Goal: Task Accomplishment & Management: Use online tool/utility

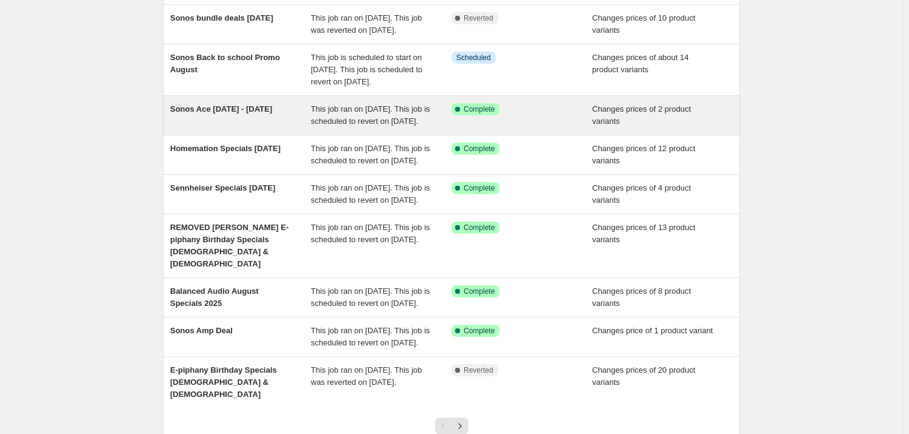
scroll to position [165, 0]
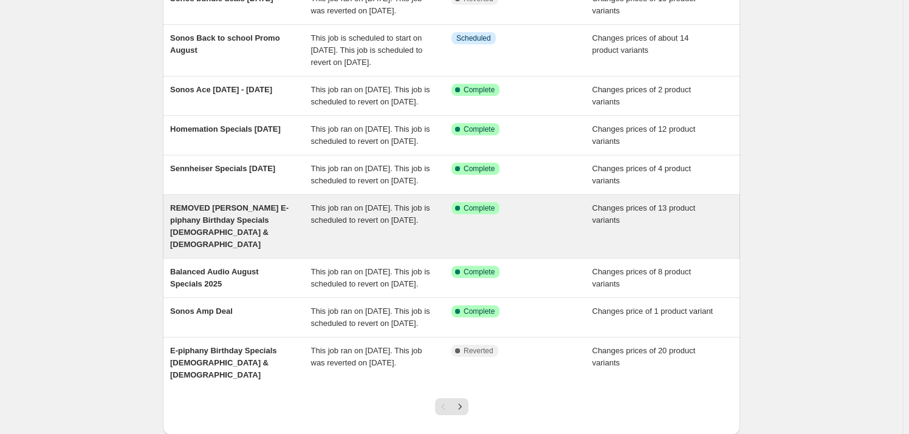
click at [250, 249] on span "REMOVED [PERSON_NAME] E-piphany Birthday Specials [DEMOGRAPHIC_DATA] & [DEMOGRA…" at bounding box center [229, 227] width 118 height 46
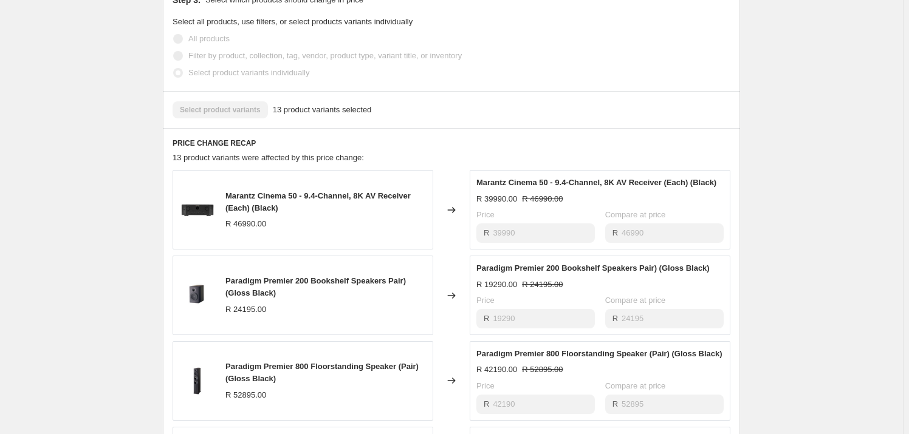
scroll to position [662, 0]
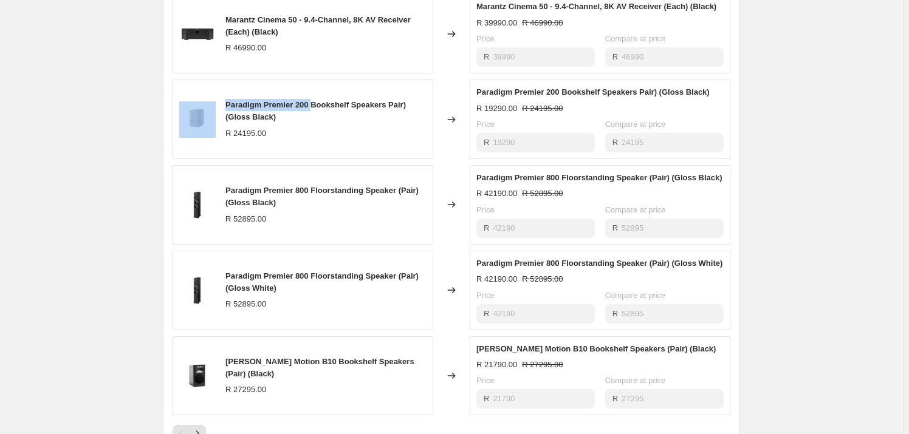
drag, startPoint x: 303, startPoint y: 91, endPoint x: 220, endPoint y: 83, distance: 83.6
click at [220, 83] on div "Paradigm Premier 200 Bookshelf Speakers Pair) (Gloss Black) R 24195.00" at bounding box center [303, 120] width 261 height 80
click at [292, 99] on div "Paradigm Premier 200 Bookshelf Speakers Pair) (Gloss Black)" at bounding box center [325, 111] width 201 height 24
drag, startPoint x: 312, startPoint y: 86, endPoint x: 230, endPoint y: 90, distance: 81.5
click at [230, 100] on span "Paradigm Premier 200 Bookshelf Speakers Pair) (Gloss Black)" at bounding box center [315, 110] width 180 height 21
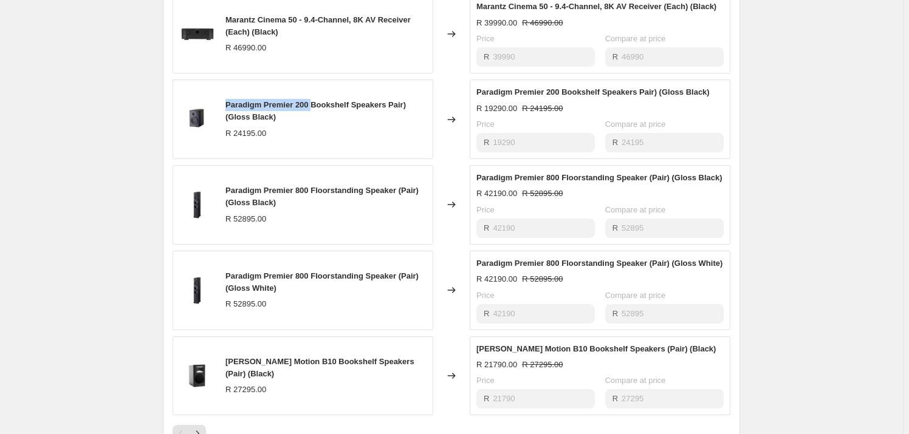
copy span "Paradigm Premier 200"
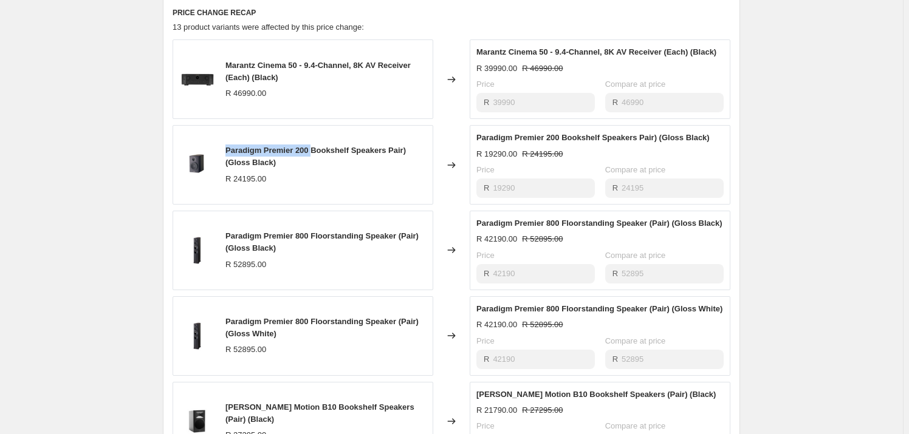
scroll to position [611, 0]
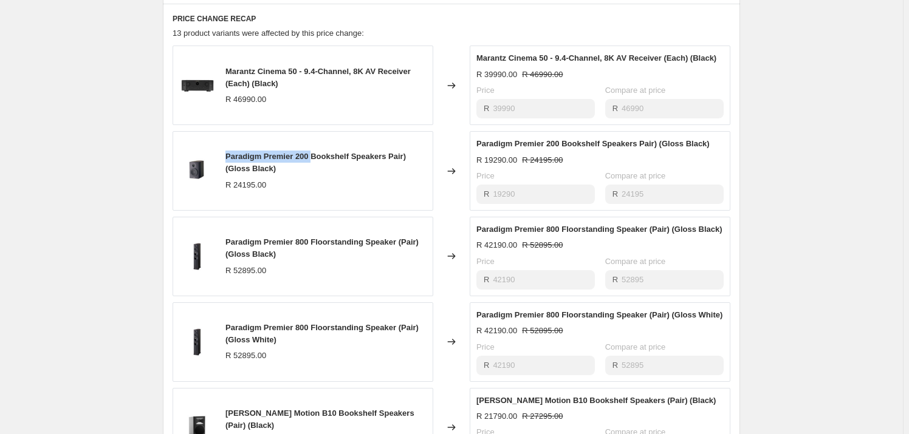
copy span "Paradigm Premier 200"
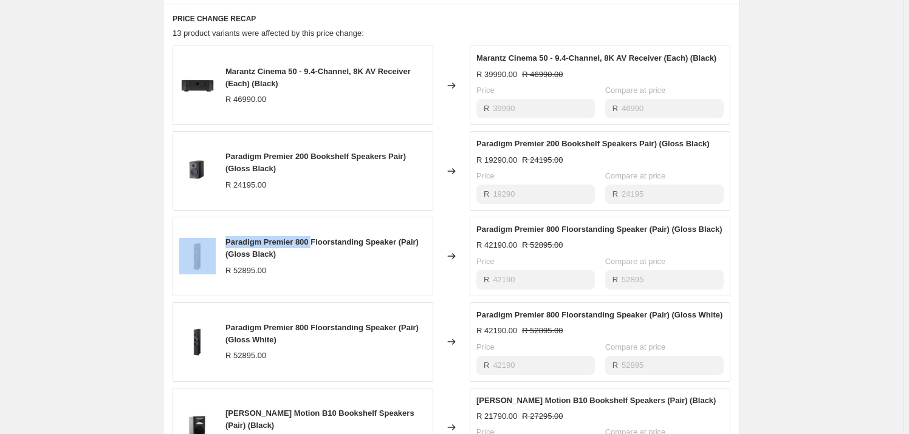
drag, startPoint x: 314, startPoint y: 224, endPoint x: 215, endPoint y: 219, distance: 99.2
click at [215, 219] on div "Paradigm Premier 800 Floorstanding Speaker (Pair) (Gloss Black) R 52895.00" at bounding box center [303, 257] width 261 height 80
click at [264, 238] on span "Paradigm Premier 800 Floorstanding Speaker (Pair) (Gloss Black)" at bounding box center [321, 248] width 193 height 21
click at [316, 238] on span "Paradigm Premier 800 Floorstanding Speaker (Pair) (Gloss Black)" at bounding box center [321, 248] width 193 height 21
drag, startPoint x: 310, startPoint y: 228, endPoint x: 227, endPoint y: 232, distance: 83.3
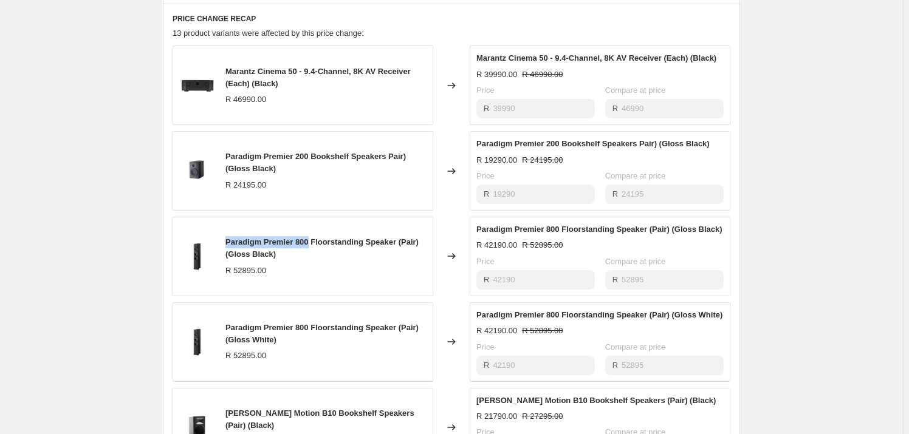
click at [227, 232] on div "Paradigm Premier 800 Floorstanding Speaker (Pair) (Gloss Black) R 52895.00" at bounding box center [303, 257] width 261 height 80
copy span "Paradigm Premier 800"
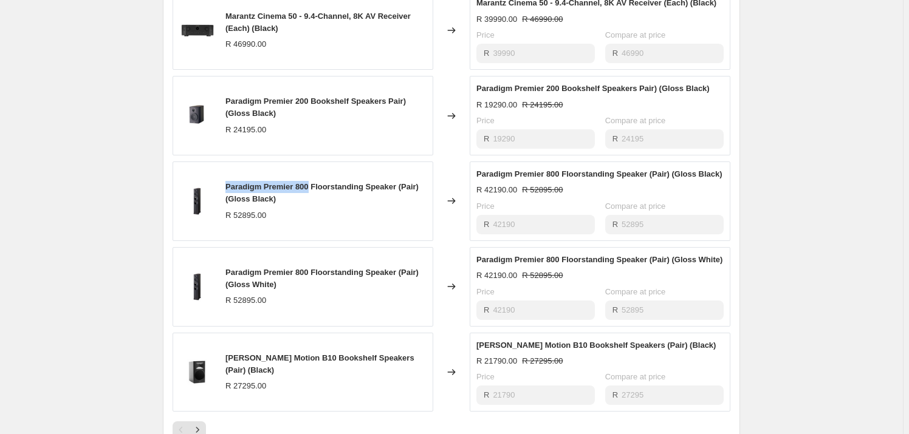
click at [303, 182] on span "Paradigm Premier 800 Floorstanding Speaker (Pair) (Gloss Black)" at bounding box center [321, 192] width 193 height 21
drag, startPoint x: 312, startPoint y: 168, endPoint x: 213, endPoint y: 173, distance: 99.8
click at [213, 173] on div "Paradigm Premier 800 Floorstanding Speaker (Pair) (Gloss Black) R 52895.00" at bounding box center [303, 202] width 261 height 80
copy div "Paradigm Premier 800"
drag, startPoint x: 307, startPoint y: 256, endPoint x: 205, endPoint y: 248, distance: 101.8
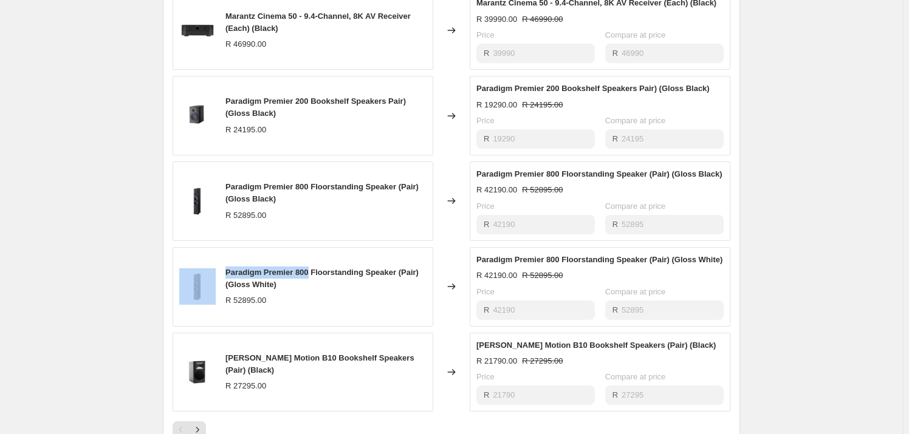
click at [205, 248] on div "Paradigm Premier 800 Floorstanding Speaker (Pair) (Gloss White) R 52895.00" at bounding box center [303, 287] width 261 height 80
click at [282, 268] on span "Paradigm Premier 800 Floorstanding Speaker (Pair) (Gloss White)" at bounding box center [321, 278] width 193 height 21
drag, startPoint x: 320, startPoint y: 340, endPoint x: 226, endPoint y: 342, distance: 93.6
click at [226, 342] on div "Martin Logan Motion B10 Bookshelf Speakers (Pair) (Black) R 27295.00" at bounding box center [303, 373] width 261 height 80
click at [320, 354] on span "[PERSON_NAME] Motion B10 Bookshelf Speakers (Pair) (Black)" at bounding box center [319, 364] width 189 height 21
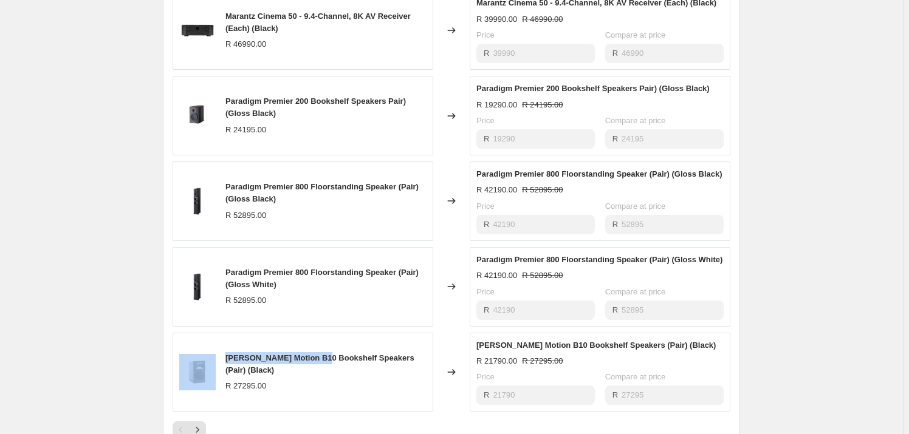
drag, startPoint x: 325, startPoint y: 340, endPoint x: 218, endPoint y: 338, distance: 107.0
click at [218, 338] on div "Martin Logan Motion B10 Bookshelf Speakers (Pair) (Black) R 27295.00" at bounding box center [303, 373] width 261 height 80
click at [355, 352] on div "[PERSON_NAME] Motion B10 Bookshelf Speakers (Pair) (Black)" at bounding box center [325, 364] width 201 height 24
drag, startPoint x: 323, startPoint y: 342, endPoint x: 212, endPoint y: 343, distance: 110.6
click at [212, 343] on div "Martin Logan Motion B10 Bookshelf Speakers (Pair) (Black) R 27295.00" at bounding box center [303, 373] width 261 height 80
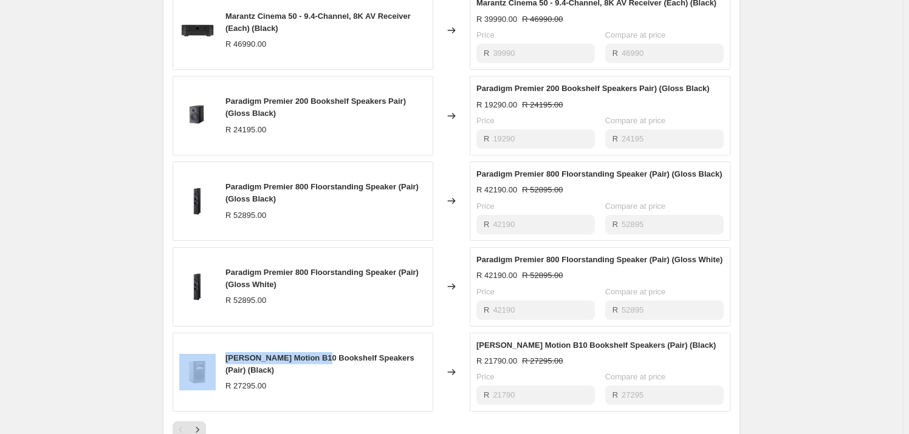
copy div "[PERSON_NAME] Motion B10"
click at [206, 422] on button "Next" at bounding box center [197, 430] width 17 height 17
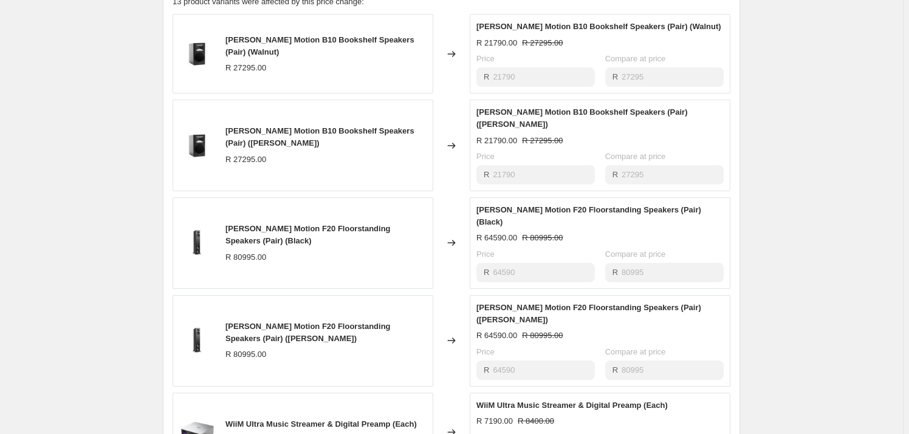
scroll to position [832, 0]
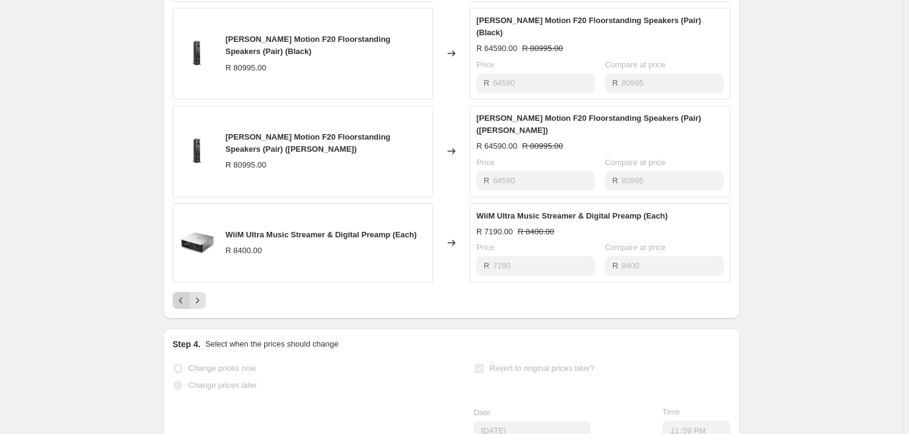
click at [190, 292] on button "Previous" at bounding box center [181, 300] width 17 height 17
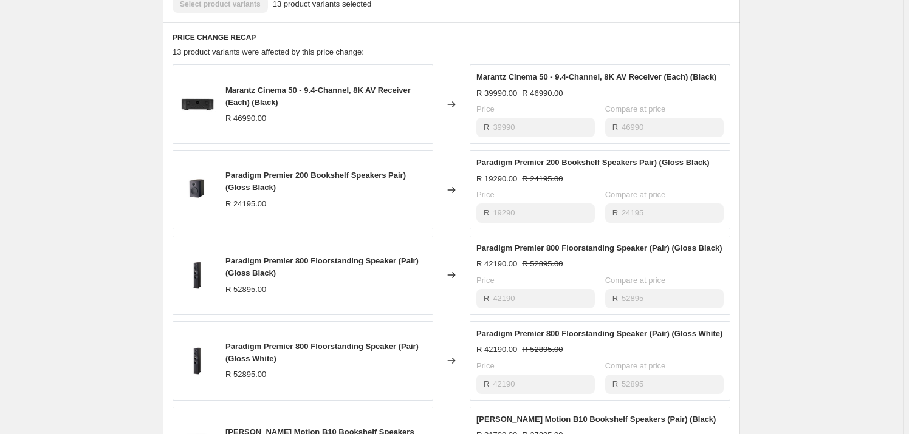
scroll to position [611, 0]
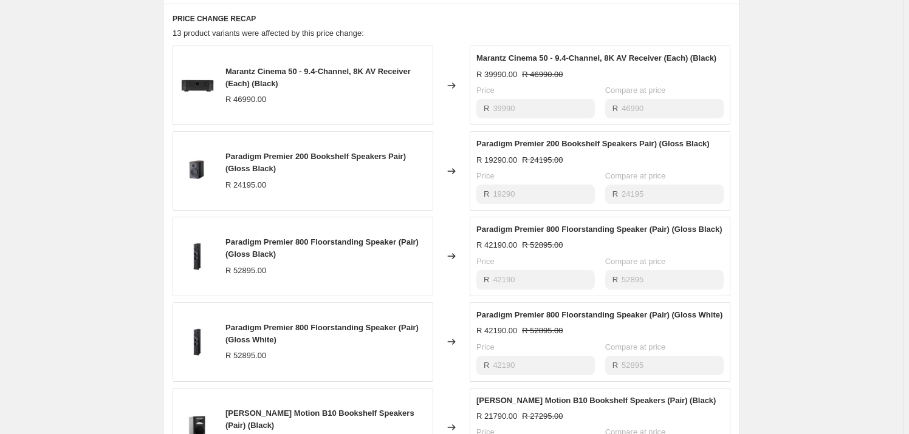
click at [307, 238] on span "Paradigm Premier 800 Floorstanding Speaker (Pair) (Gloss Black)" at bounding box center [321, 248] width 193 height 21
drag, startPoint x: 312, startPoint y: 225, endPoint x: 215, endPoint y: 229, distance: 96.7
click at [215, 229] on div "Paradigm Premier 800 Floorstanding Speaker (Pair) (Gloss Black) R 52895.00" at bounding box center [303, 257] width 261 height 80
copy div "Paradigm Premier 800"
click at [306, 238] on span "Paradigm Premier 800 Floorstanding Speaker (Pair) (Gloss Black)" at bounding box center [321, 248] width 193 height 21
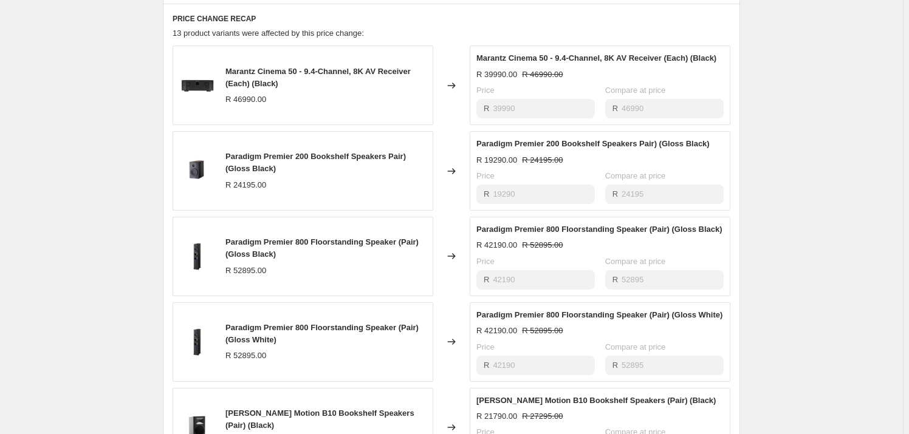
click at [304, 238] on span "Paradigm Premier 800 Floorstanding Speaker (Pair) (Gloss Black)" at bounding box center [321, 248] width 193 height 21
drag, startPoint x: 309, startPoint y: 223, endPoint x: 300, endPoint y: 225, distance: 8.8
click at [300, 238] on span "Paradigm Premier 800 Floorstanding Speaker (Pair) (Gloss Black)" at bounding box center [321, 248] width 193 height 21
click at [310, 238] on span "Paradigm Premier 800 Floorstanding Speaker (Pair) (Gloss Black)" at bounding box center [321, 248] width 193 height 21
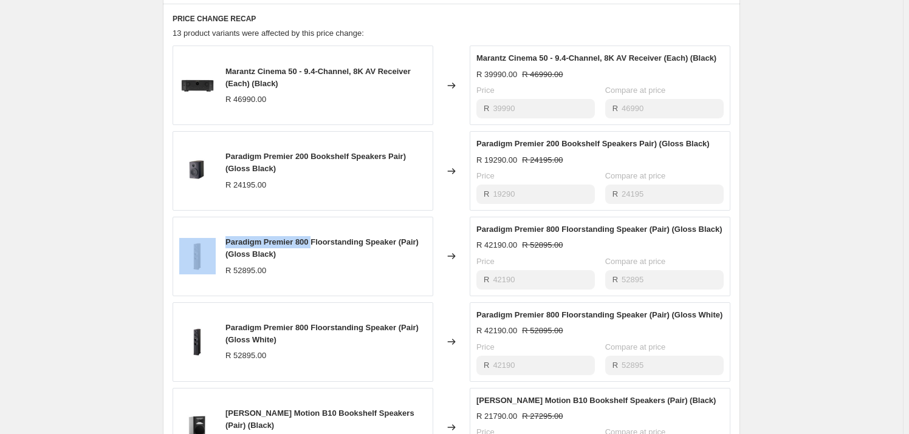
drag, startPoint x: 310, startPoint y: 225, endPoint x: 218, endPoint y: 220, distance: 91.9
click at [218, 220] on div "Paradigm Premier 800 Floorstanding Speaker (Pair) (Gloss Black) R 52895.00" at bounding box center [303, 257] width 261 height 80
click at [267, 238] on span "Paradigm Premier 800 Floorstanding Speaker (Pair) (Gloss Black)" at bounding box center [321, 248] width 193 height 21
drag, startPoint x: 311, startPoint y: 224, endPoint x: 225, endPoint y: 227, distance: 86.3
click at [225, 227] on div "Paradigm Premier 800 Floorstanding Speaker (Pair) (Gloss Black) R 52895.00" at bounding box center [303, 257] width 261 height 80
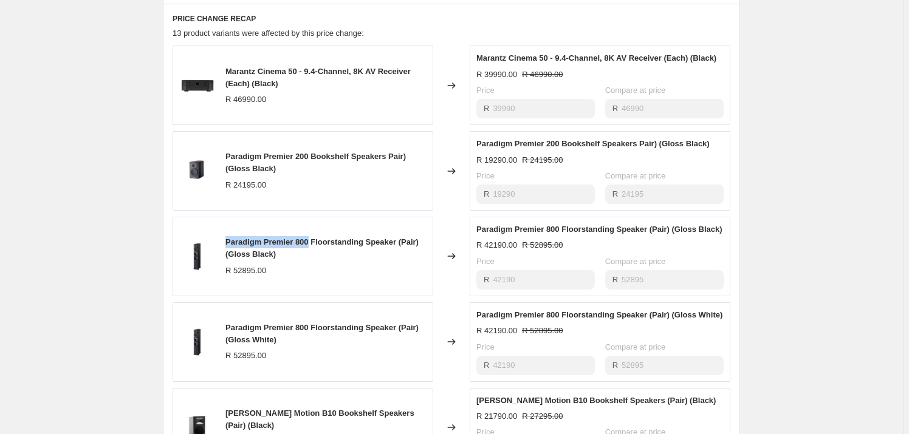
copy span "Paradigm Premier 800"
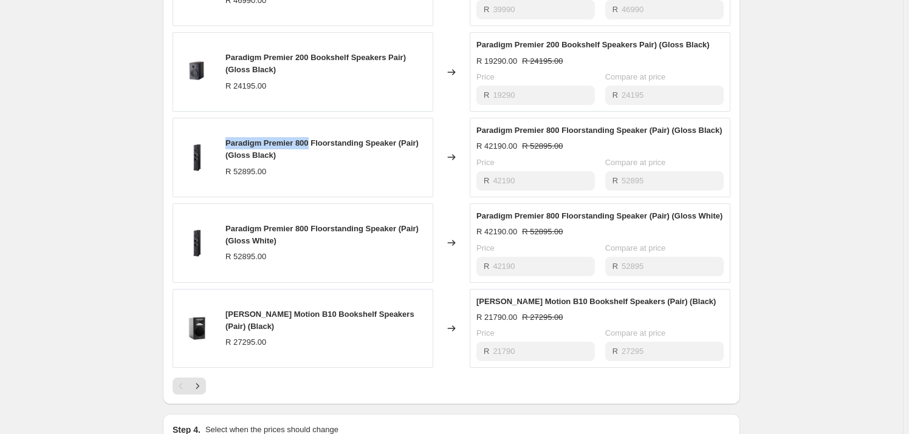
scroll to position [721, 0]
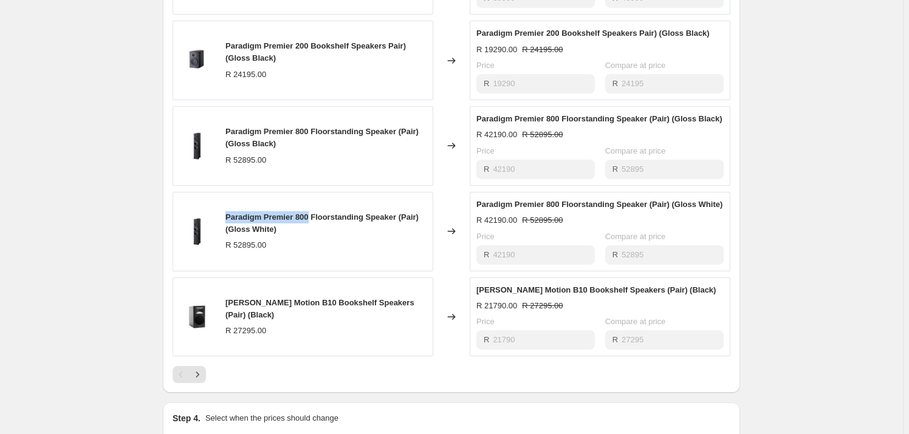
drag, startPoint x: 310, startPoint y: 202, endPoint x: 222, endPoint y: 189, distance: 88.4
click at [222, 192] on div "Paradigm Premier 800 Floorstanding Speaker (Pair) (Gloss White) R 52895.00" at bounding box center [303, 232] width 261 height 80
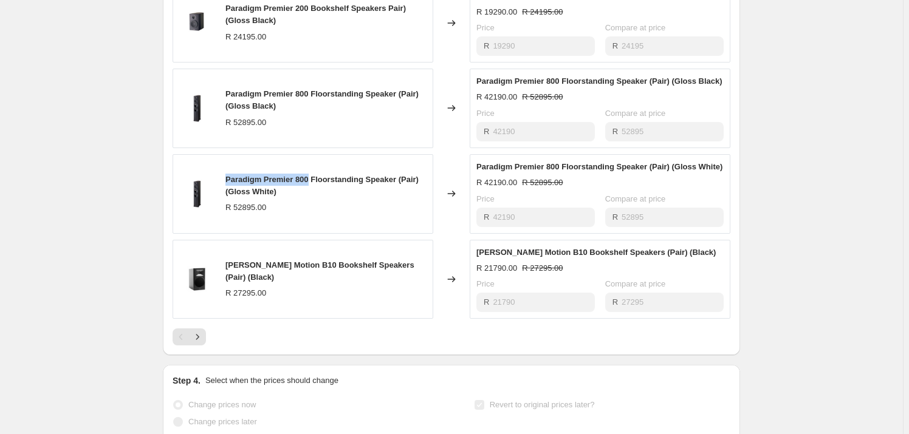
scroll to position [777, 0]
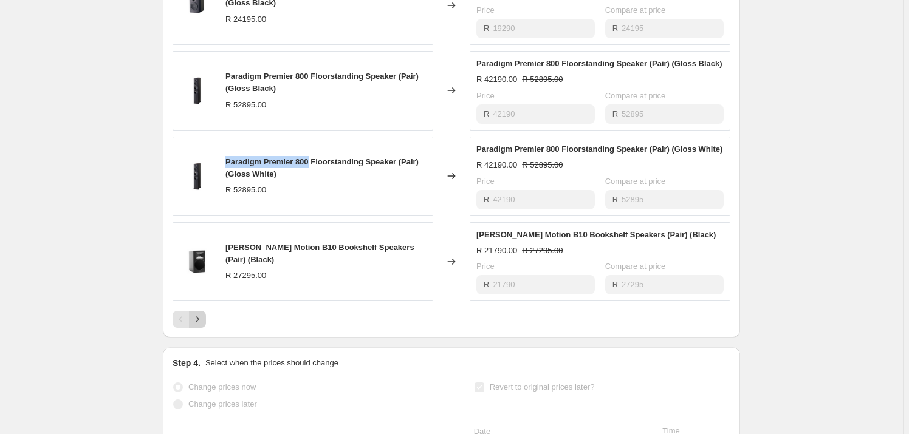
click at [197, 314] on icon "Next" at bounding box center [197, 320] width 12 height 12
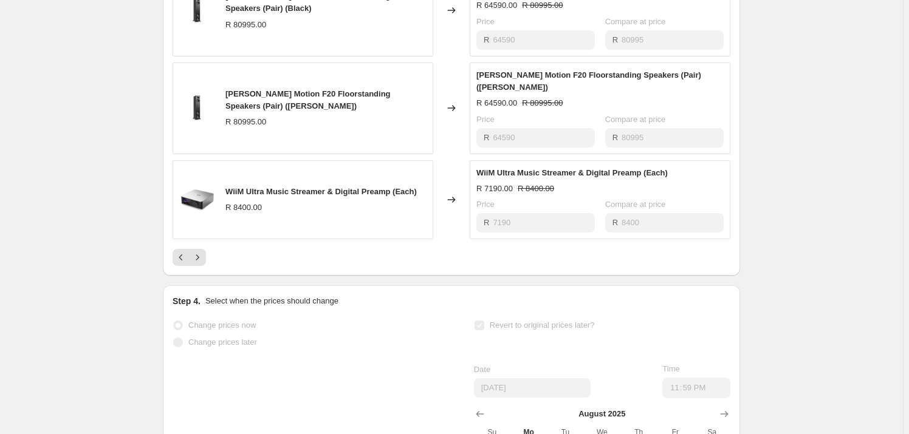
scroll to position [887, 0]
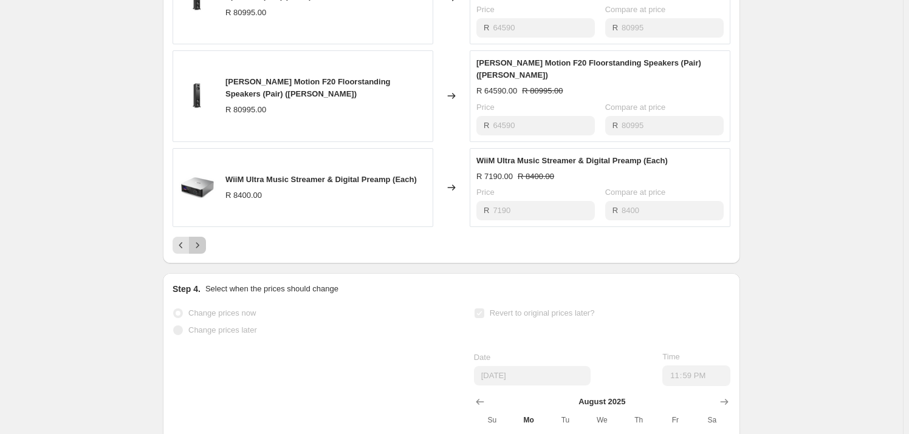
click at [202, 239] on icon "Next" at bounding box center [197, 245] width 12 height 12
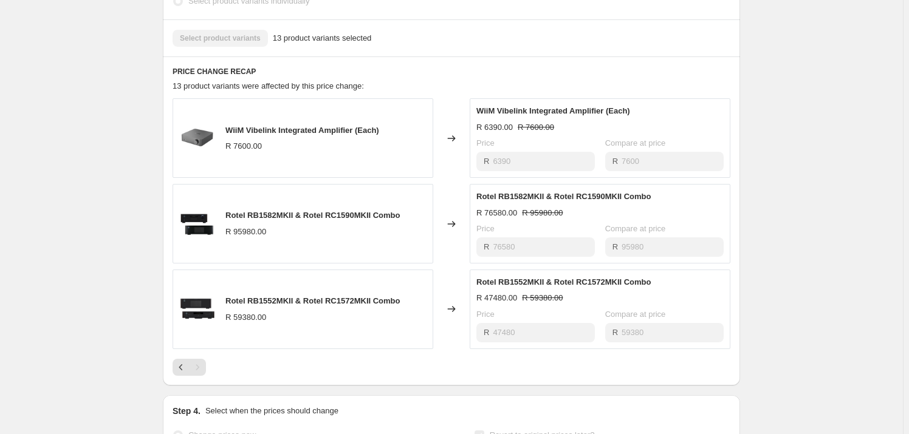
scroll to position [551, 0]
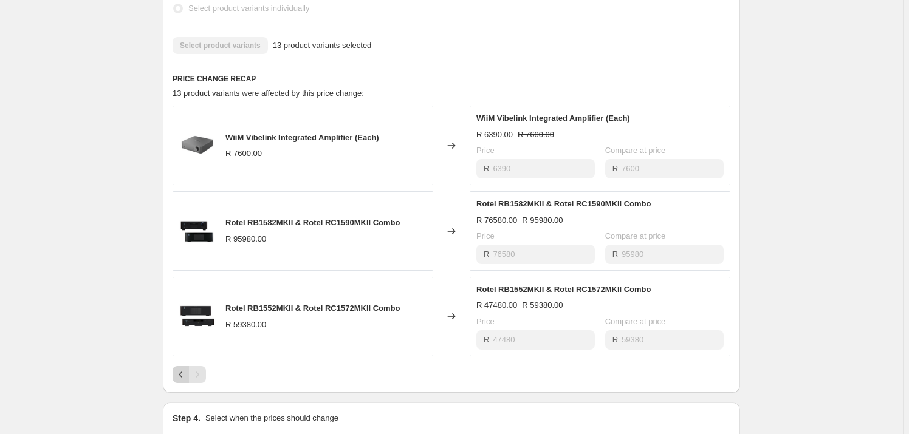
click at [182, 369] on icon "Previous" at bounding box center [181, 375] width 12 height 12
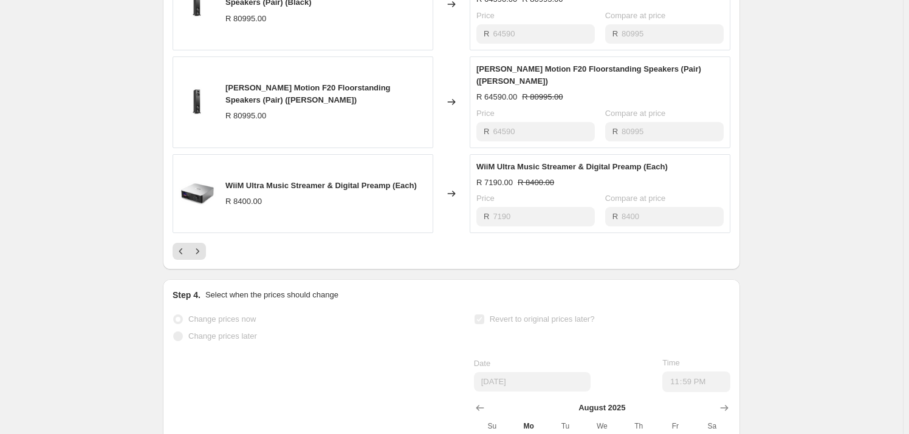
scroll to position [882, 0]
click at [184, 245] on icon "Previous" at bounding box center [181, 251] width 12 height 12
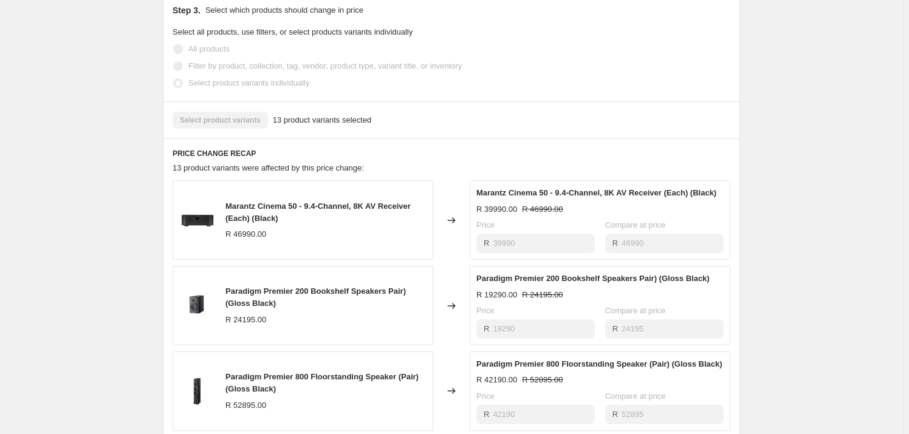
scroll to position [274, 0]
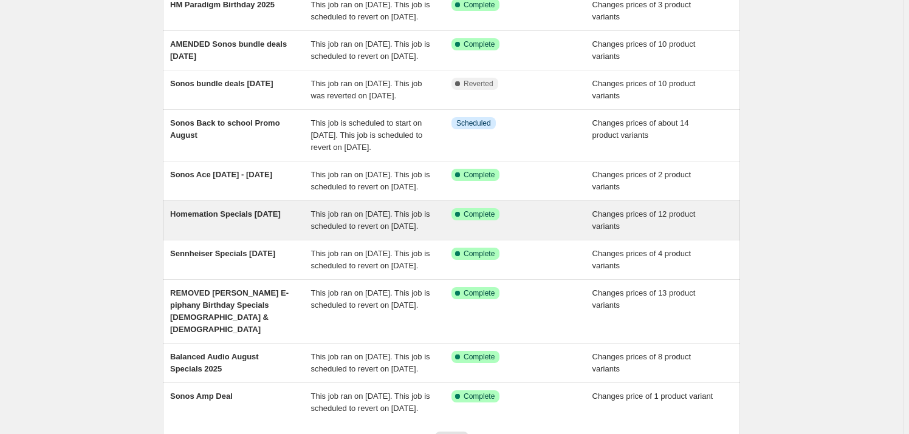
scroll to position [165, 0]
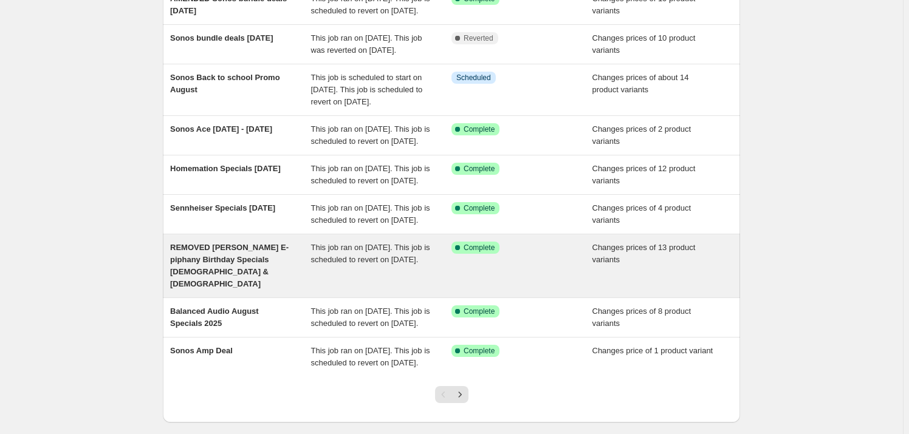
click at [269, 289] on span "REMOVED [PERSON_NAME] E-piphany Birthday Specials [DEMOGRAPHIC_DATA] & [DEMOGRA…" at bounding box center [229, 266] width 118 height 46
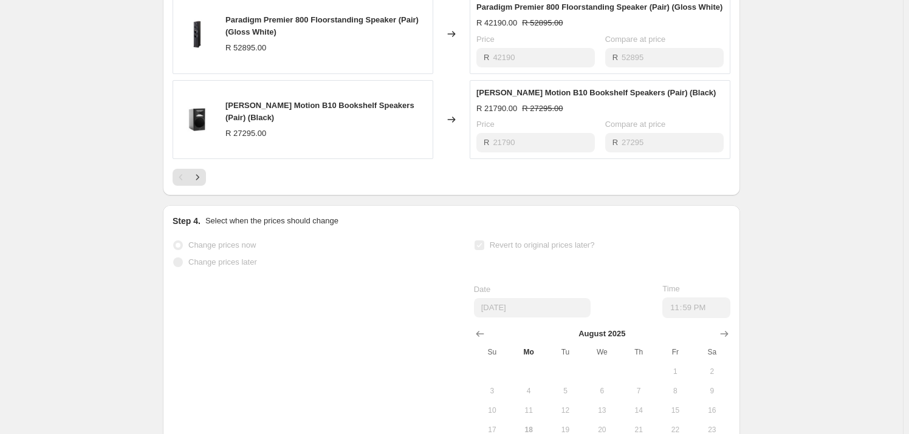
scroll to position [939, 0]
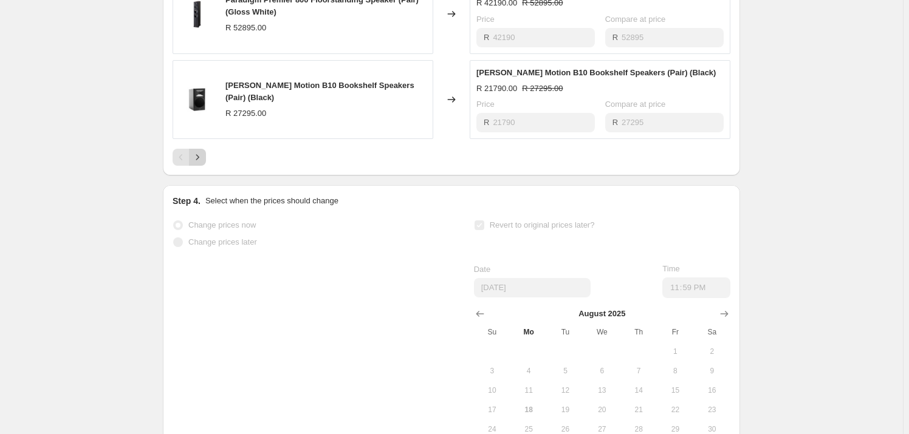
click at [194, 149] on button "Next" at bounding box center [197, 157] width 17 height 17
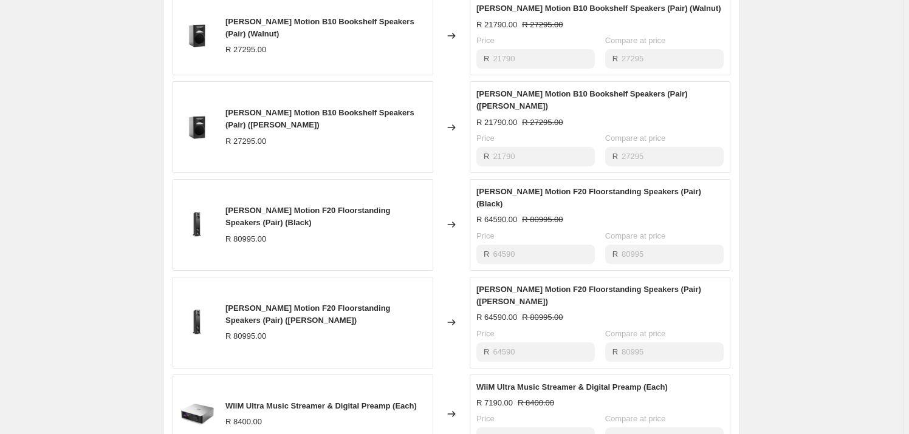
scroll to position [662, 0]
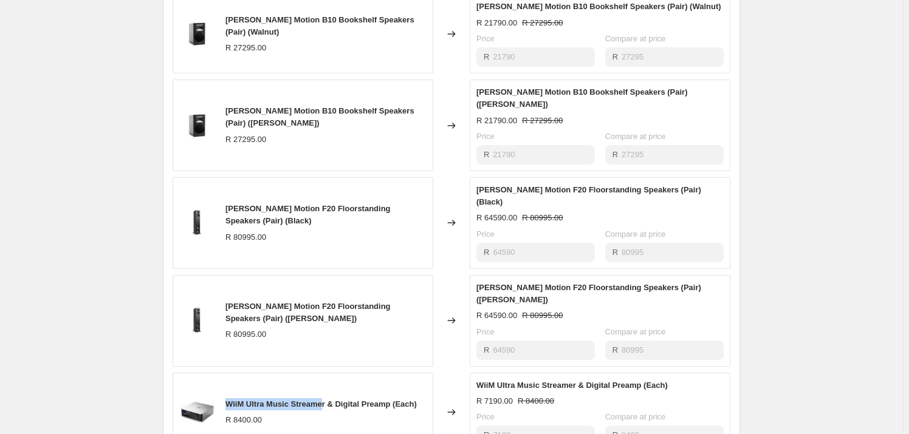
drag, startPoint x: 326, startPoint y: 365, endPoint x: 231, endPoint y: 348, distance: 96.2
click at [231, 373] on div "WiiM Ultra Music Streamer & Digital Preamp (Each) R 8400.00" at bounding box center [303, 413] width 261 height 80
copy span "WiiM Ultra Music Streame"
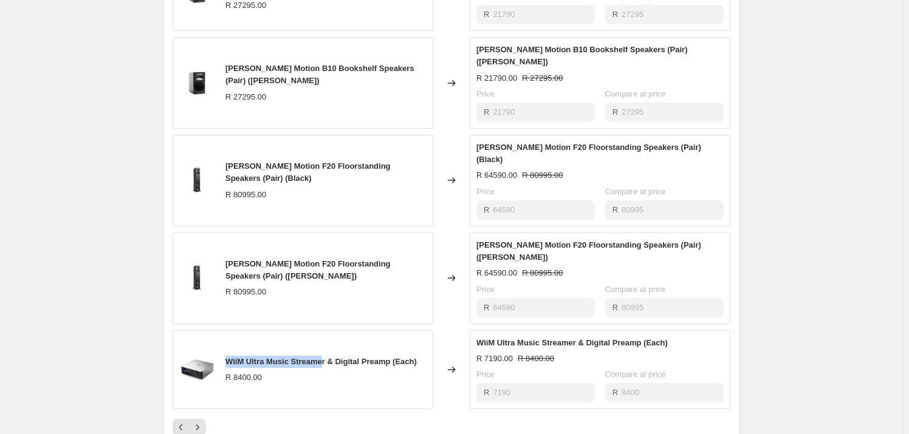
scroll to position [718, 0]
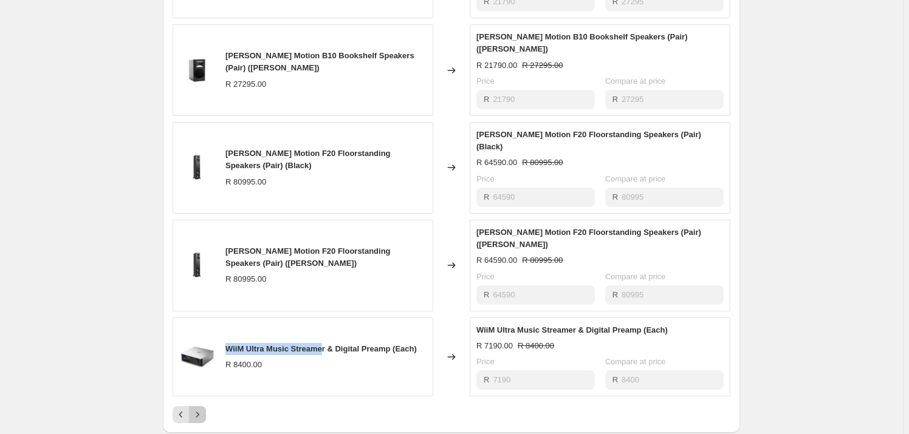
click at [206, 407] on button "Next" at bounding box center [197, 415] width 17 height 17
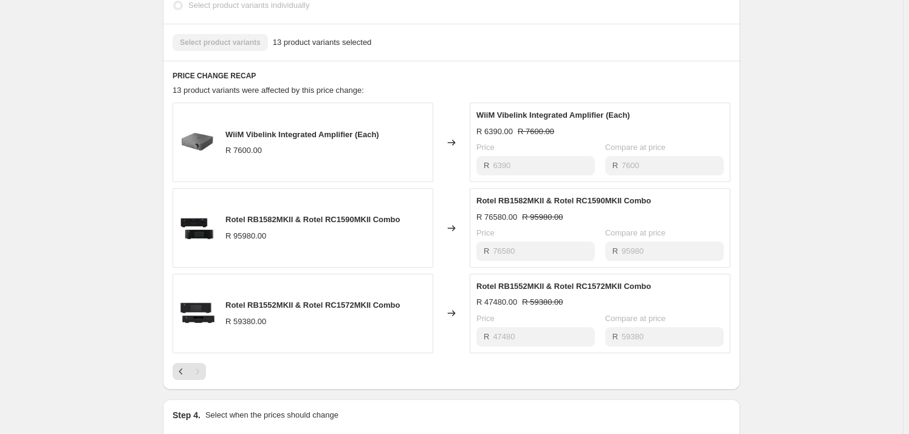
scroll to position [608, 0]
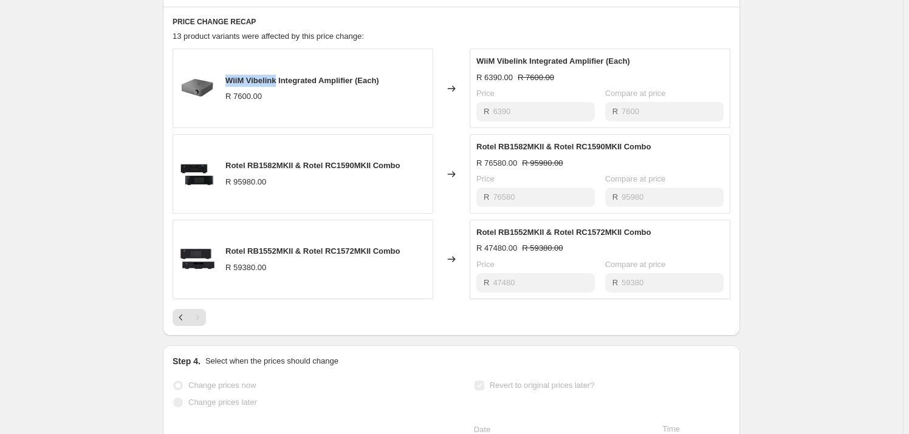
drag, startPoint x: 257, startPoint y: 66, endPoint x: 228, endPoint y: 66, distance: 28.6
click at [228, 76] on span "WiiM Vibelink Integrated Amplifier (Each)" at bounding box center [302, 80] width 154 height 9
copy span "WiiM Vibelink"
click at [184, 355] on h2 "Step 4." at bounding box center [187, 361] width 28 height 12
click at [179, 312] on icon "Previous" at bounding box center [181, 318] width 12 height 12
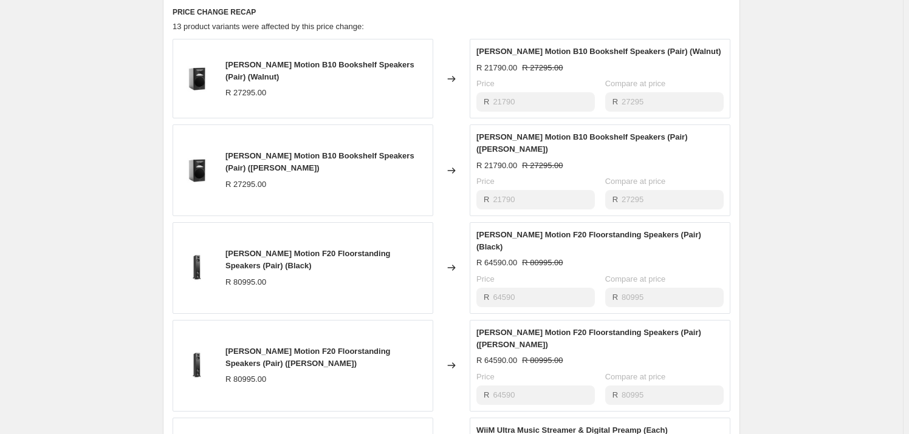
scroll to position [773, 0]
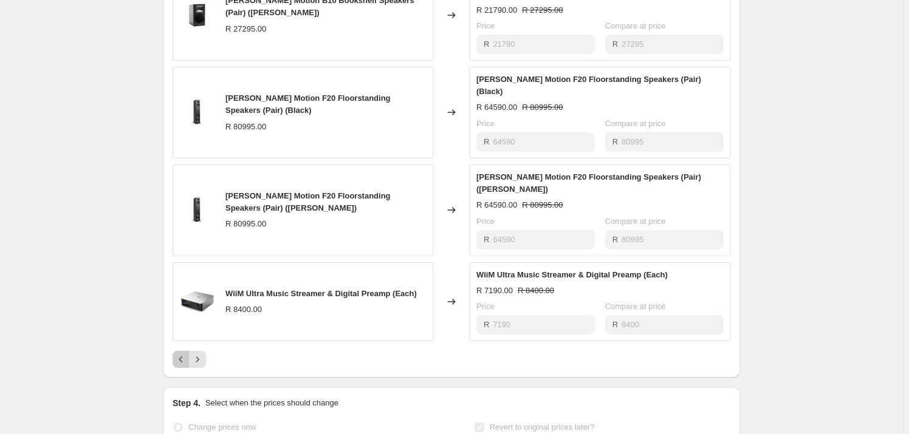
click at [185, 354] on icon "Previous" at bounding box center [181, 360] width 12 height 12
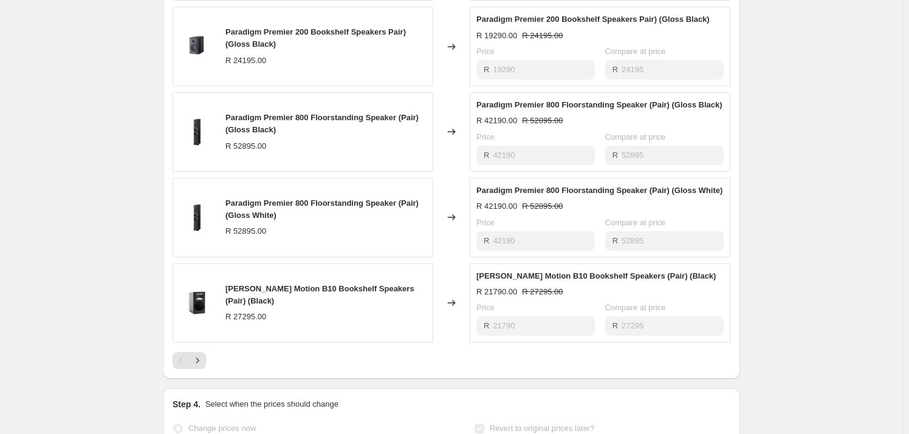
scroll to position [552, 0]
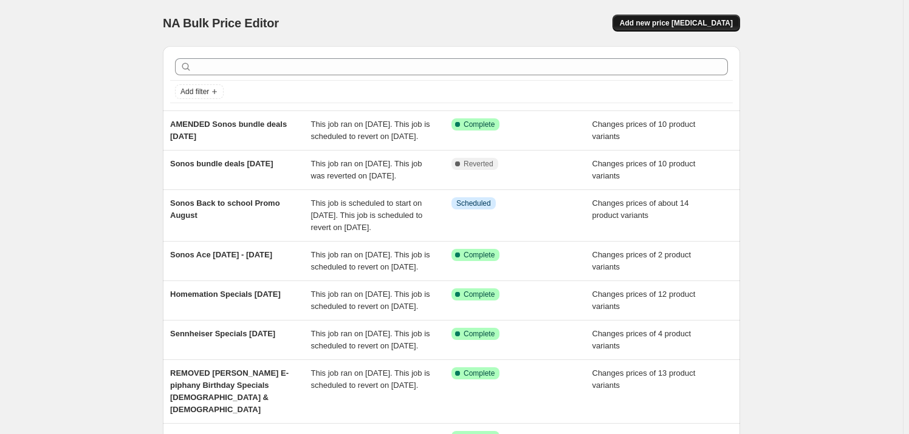
click at [706, 29] on button "Add new price [MEDICAL_DATA]" at bounding box center [677, 23] width 128 height 17
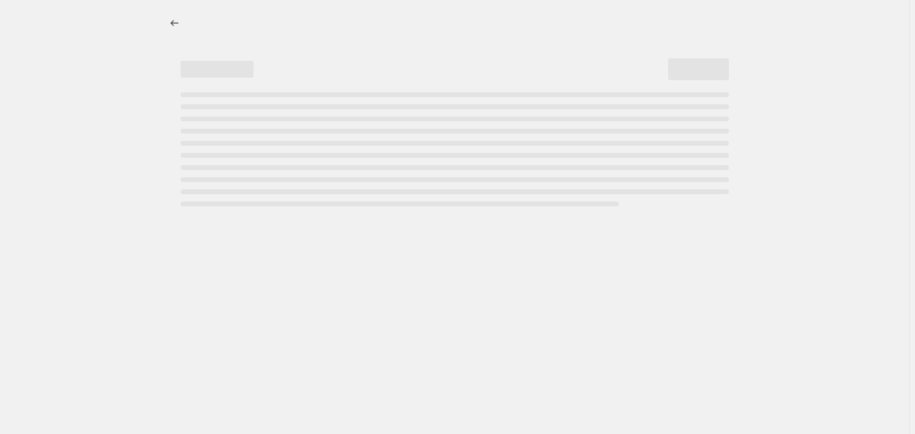
select select "percentage"
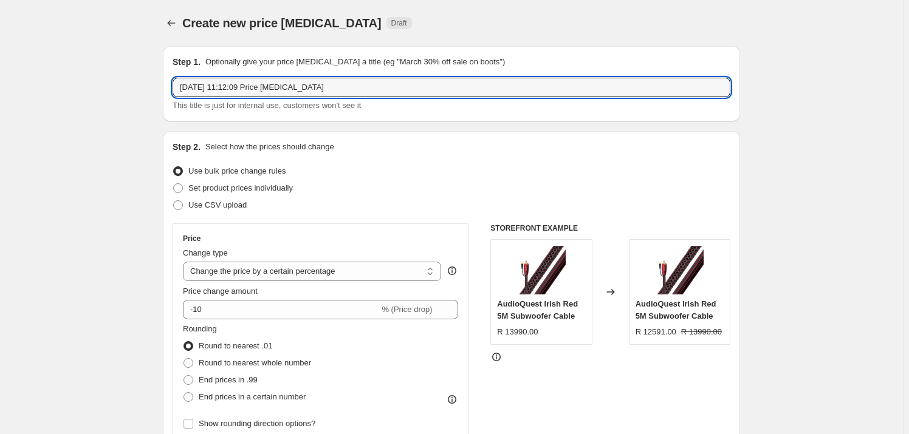
drag, startPoint x: 363, startPoint y: 94, endPoint x: 103, endPoint y: 94, distance: 260.1
type input "HM Paradigm Birthday 2025"
click at [199, 184] on span "Set product prices individually" at bounding box center [240, 188] width 105 height 9
click at [174, 184] on input "Set product prices individually" at bounding box center [173, 184] width 1 height 1
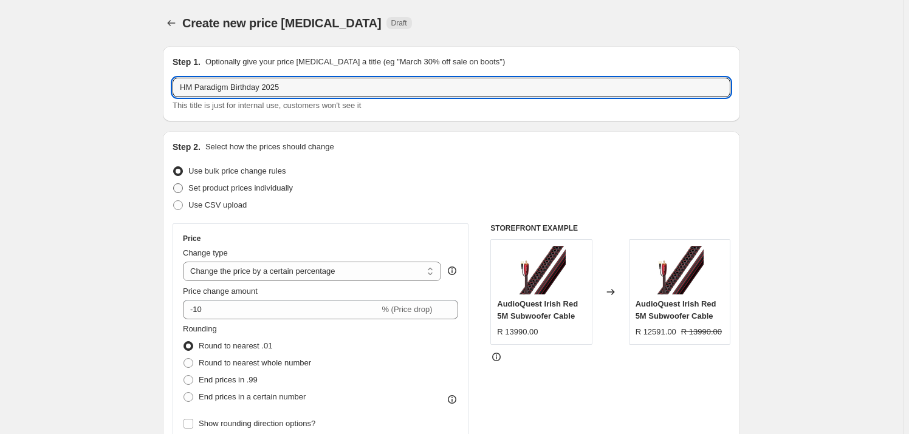
radio input "true"
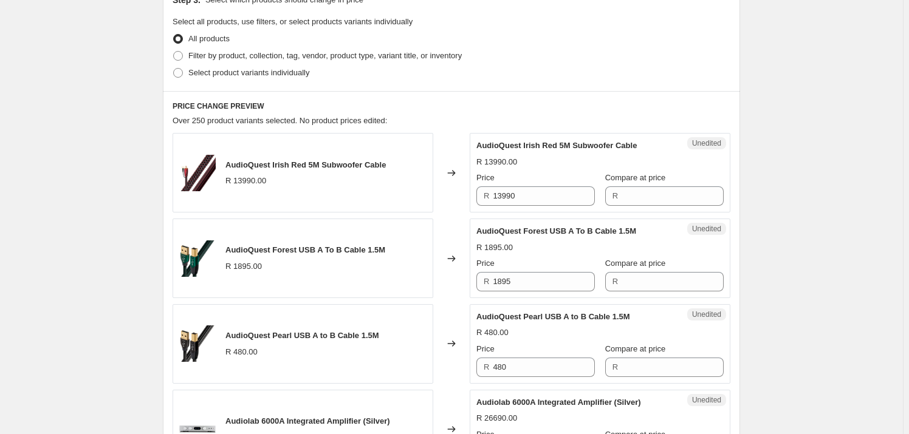
scroll to position [221, 0]
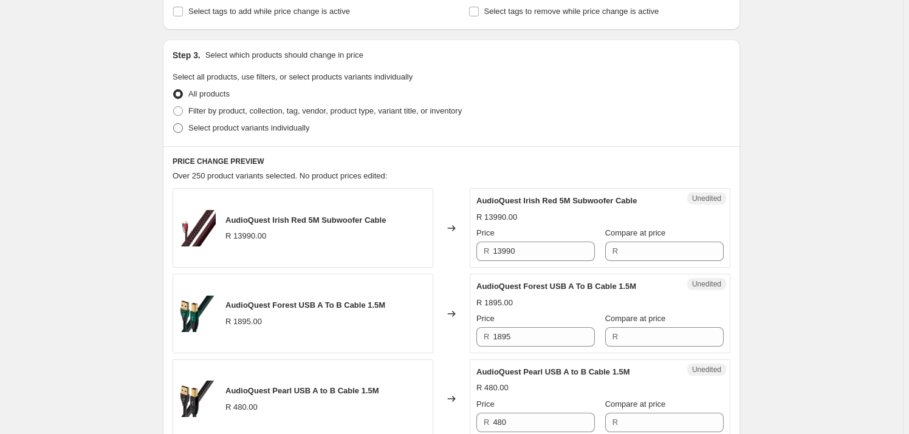
click at [218, 126] on span "Select product variants individually" at bounding box center [248, 127] width 121 height 9
click at [174, 124] on input "Select product variants individually" at bounding box center [173, 123] width 1 height 1
radio input "true"
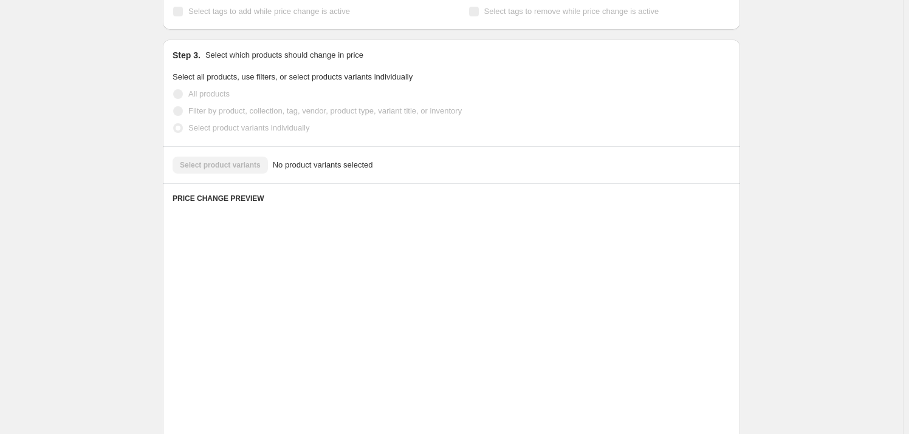
scroll to position [203, 0]
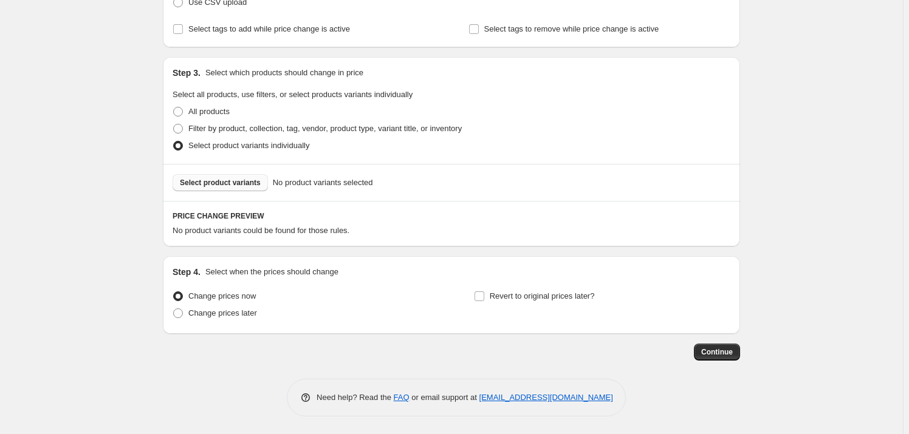
click at [250, 178] on span "Select product variants" at bounding box center [220, 183] width 81 height 10
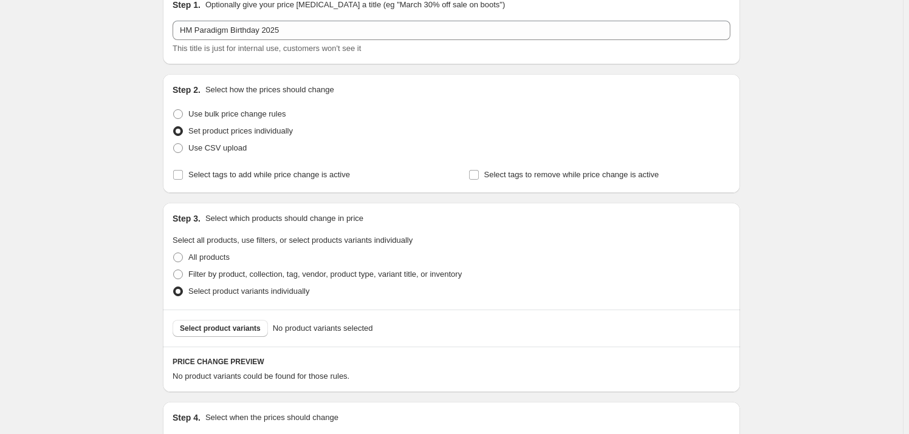
scroll to position [37, 0]
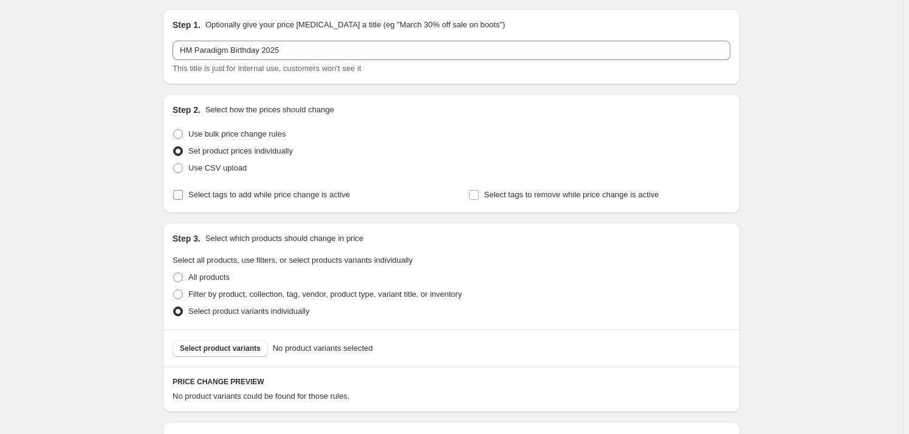
click at [187, 191] on label "Select tags to add while price change is active" at bounding box center [261, 195] width 177 height 17
click at [183, 191] on input "Select tags to add while price change is active" at bounding box center [178, 195] width 10 height 10
checkbox input "true"
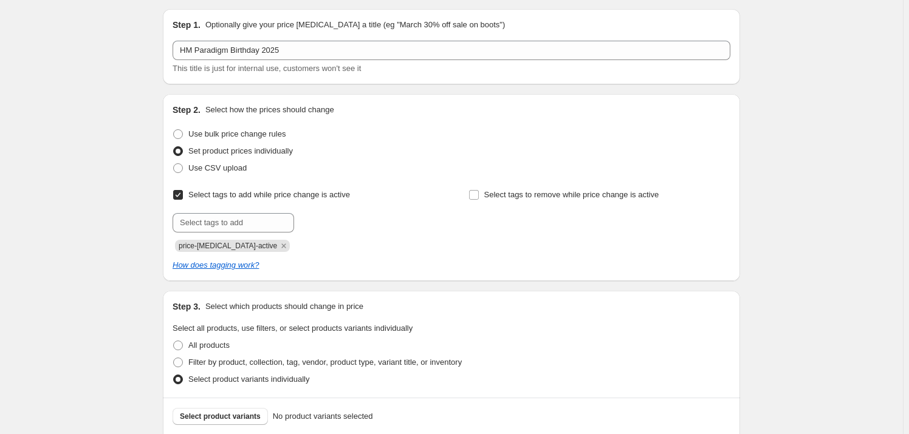
click at [278, 243] on icon "Remove price-change-job-active" at bounding box center [283, 246] width 11 height 11
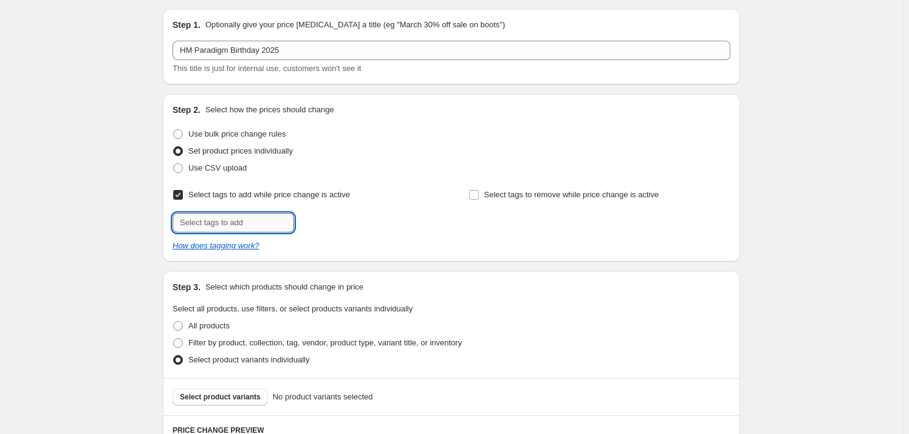
click at [244, 213] on input "text" at bounding box center [234, 222] width 122 height 19
type input "HM SP"
click at [316, 222] on b "Add" at bounding box center [311, 222] width 14 height 9
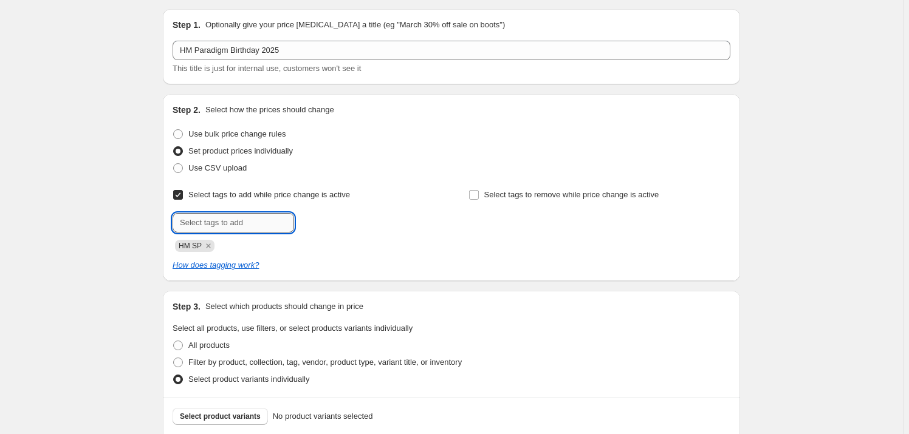
drag, startPoint x: 228, startPoint y: 222, endPoint x: 219, endPoint y: 222, distance: 9.1
click at [228, 222] on input "text" at bounding box center [234, 222] width 122 height 19
click at [204, 220] on input "B" at bounding box center [234, 222] width 122 height 19
type input "BIRTHDAY"
click at [334, 226] on button "Add BIRTHDAY" at bounding box center [331, 221] width 68 height 17
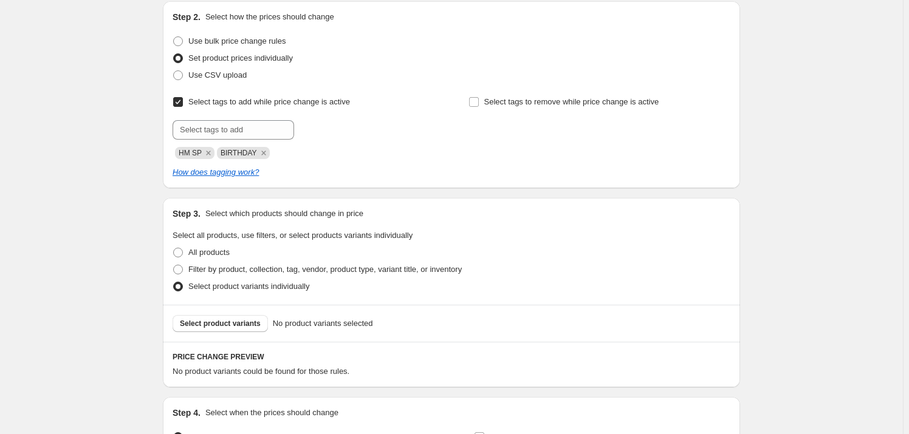
scroll to position [271, 0]
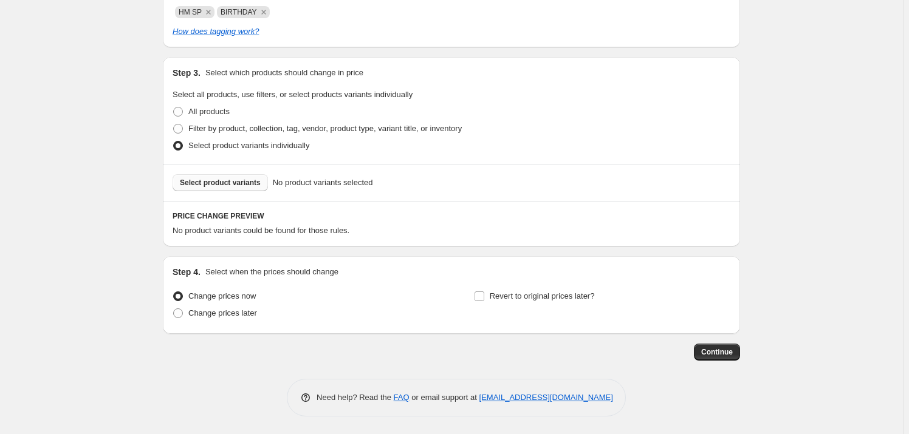
click at [235, 181] on span "Select product variants" at bounding box center [220, 183] width 81 height 10
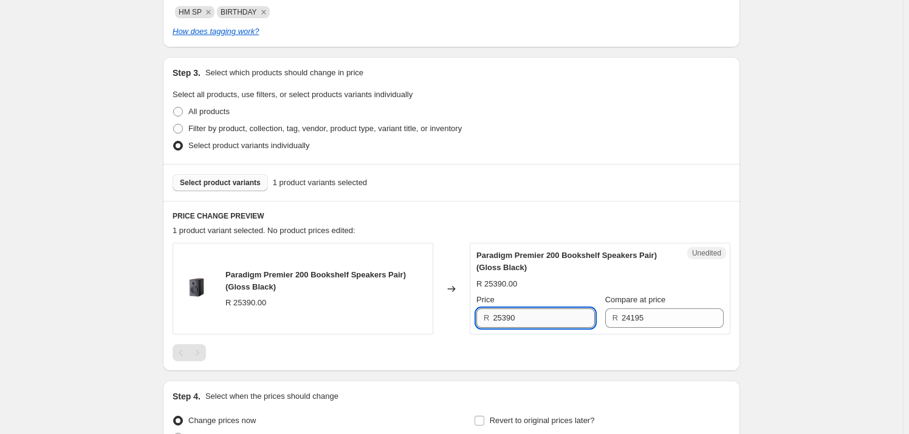
click at [531, 315] on input "25390" at bounding box center [544, 318] width 102 height 19
drag, startPoint x: 531, startPoint y: 315, endPoint x: 414, endPoint y: 315, distance: 116.1
click at [414, 315] on div "Paradigm Premier 200 Bookshelf Speakers Pair) (Gloss Black) R 25390.00 Changed …" at bounding box center [452, 289] width 558 height 92
type input "19290"
click at [653, 318] on input "24195" at bounding box center [673, 318] width 102 height 19
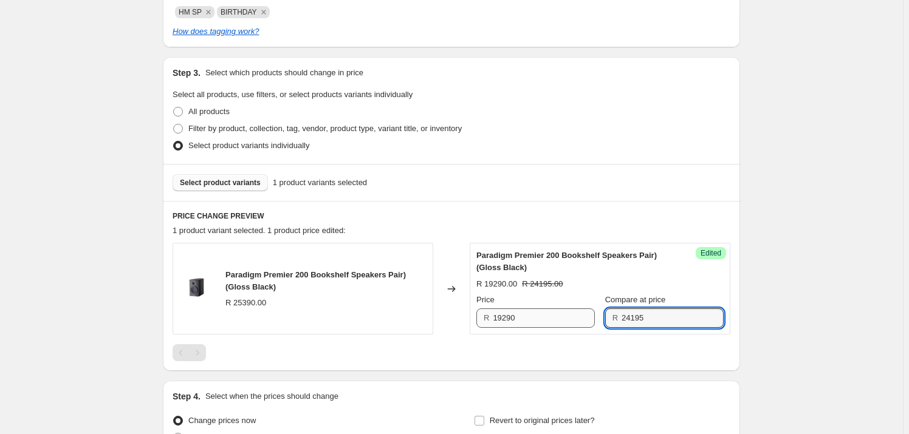
drag, startPoint x: 653, startPoint y: 318, endPoint x: 559, endPoint y: 327, distance: 94.0
click at [559, 327] on div "Price R 19290 Compare at price R 24195" at bounding box center [599, 311] width 247 height 34
type input "25390"
click at [224, 178] on span "Select product variants" at bounding box center [220, 183] width 81 height 10
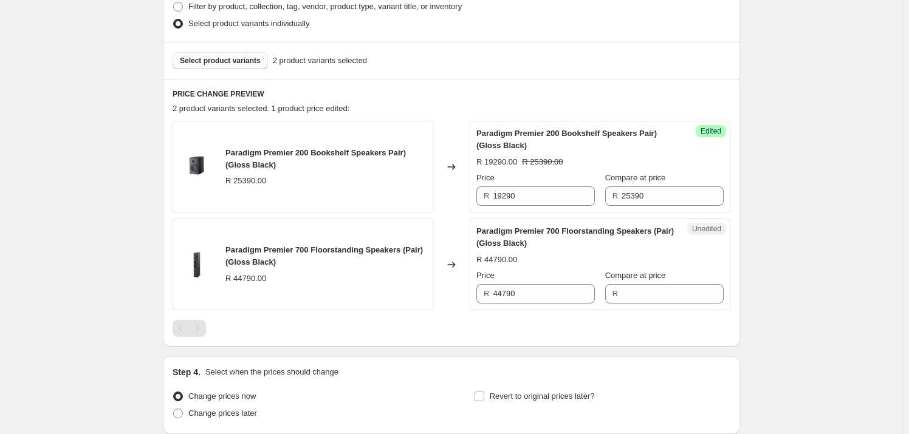
scroll to position [326, 0]
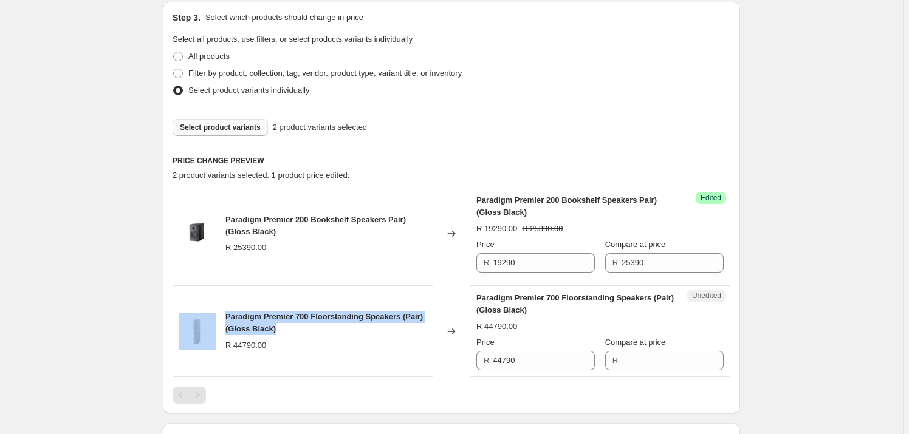
drag, startPoint x: 256, startPoint y: 331, endPoint x: 218, endPoint y: 309, distance: 43.8
click at [218, 309] on div "Paradigm Premier 700 Floorstanding Speakers (Pair) (Gloss Black) R 44790.00" at bounding box center [303, 332] width 261 height 92
click at [258, 319] on span "Paradigm Premier 700 Floorstanding Speakers (Pair) (Gloss Black)" at bounding box center [323, 322] width 197 height 21
drag, startPoint x: 280, startPoint y: 327, endPoint x: 228, endPoint y: 314, distance: 53.4
click at [228, 314] on div "Paradigm Premier 700 Floorstanding Speakers (Pair) (Gloss Black)" at bounding box center [325, 323] width 201 height 24
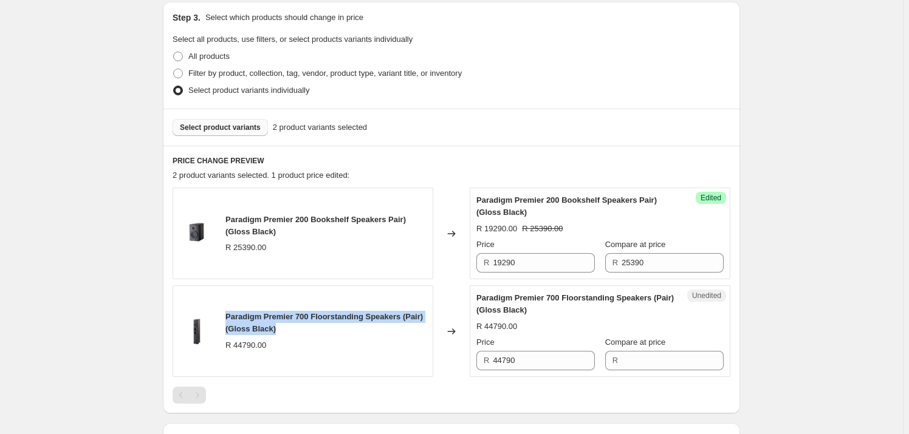
copy span "Paradigm Premier 700 Floorstanding Speakers (Pair) (Gloss Black)"
click at [215, 132] on span "Select product variants" at bounding box center [220, 128] width 81 height 10
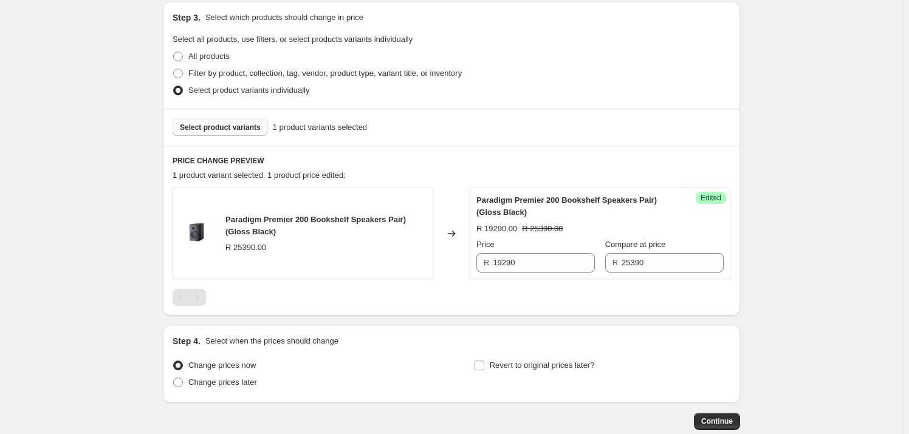
click at [211, 126] on span "Select product variants" at bounding box center [220, 128] width 81 height 10
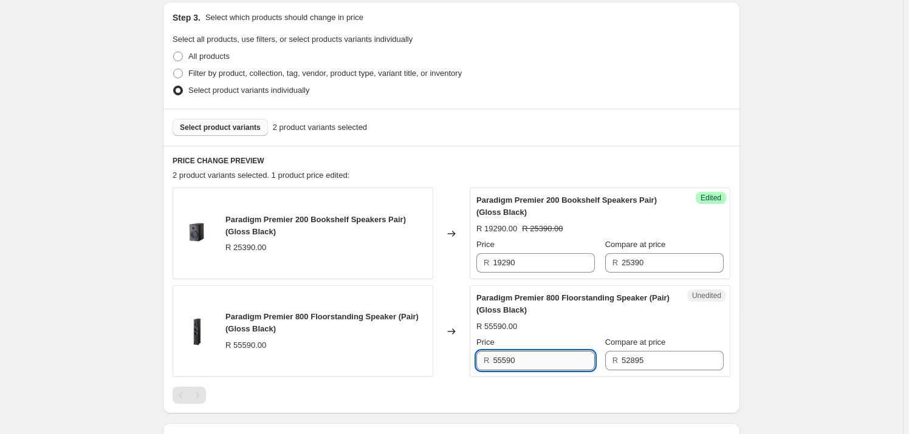
click at [537, 356] on input "55590" at bounding box center [544, 360] width 102 height 19
drag, startPoint x: 520, startPoint y: 359, endPoint x: 465, endPoint y: 360, distance: 54.7
click at [465, 360] on div "Paradigm Premier 800 Floorstanding Speaker (Pair) (Gloss Black) R 55590.00 Chan…" at bounding box center [452, 332] width 558 height 92
click at [682, 360] on input "52895" at bounding box center [673, 360] width 102 height 19
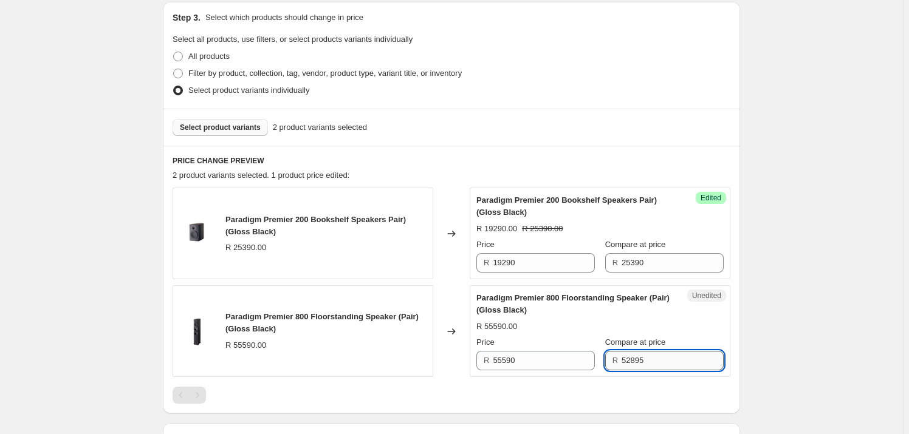
paste input "55590"
drag, startPoint x: 687, startPoint y: 357, endPoint x: 586, endPoint y: 362, distance: 101.0
click at [586, 362] on div "Price R 55590 Compare at price R 5289555590" at bounding box center [599, 354] width 247 height 34
paste input "text"
type input "55590"
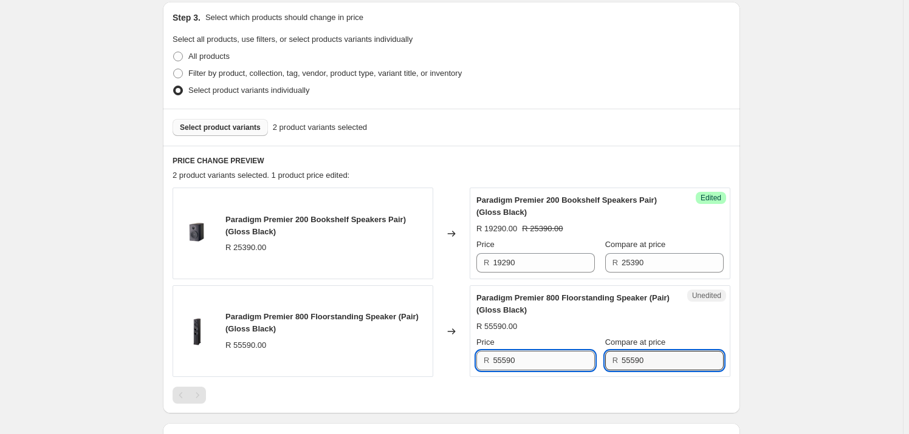
click at [550, 360] on input "55590" at bounding box center [544, 360] width 102 height 19
click at [391, 352] on div "Paradigm Premier 800 Floorstanding Speaker (Pair) (Gloss Black) R 55590.00 Chan…" at bounding box center [452, 332] width 558 height 92
type input "42190"
click at [55, 143] on div "Create new price [MEDICAL_DATA]. This page is ready Create new price [MEDICAL_D…" at bounding box center [451, 138] width 903 height 929
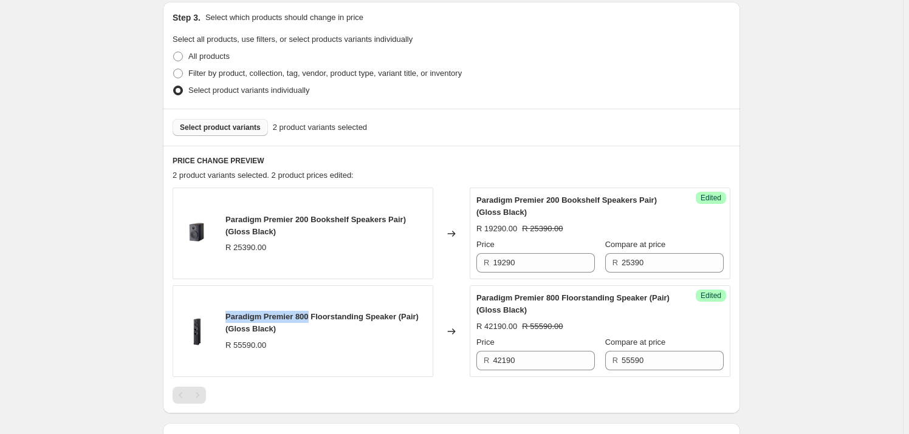
drag, startPoint x: 309, startPoint y: 312, endPoint x: 228, endPoint y: 312, distance: 80.8
click at [228, 312] on span "Paradigm Premier 800 Floorstanding Speaker (Pair) (Gloss Black)" at bounding box center [321, 322] width 193 height 21
copy span "Paradigm Premier 800"
click at [264, 129] on button "Select product variants" at bounding box center [220, 127] width 95 height 17
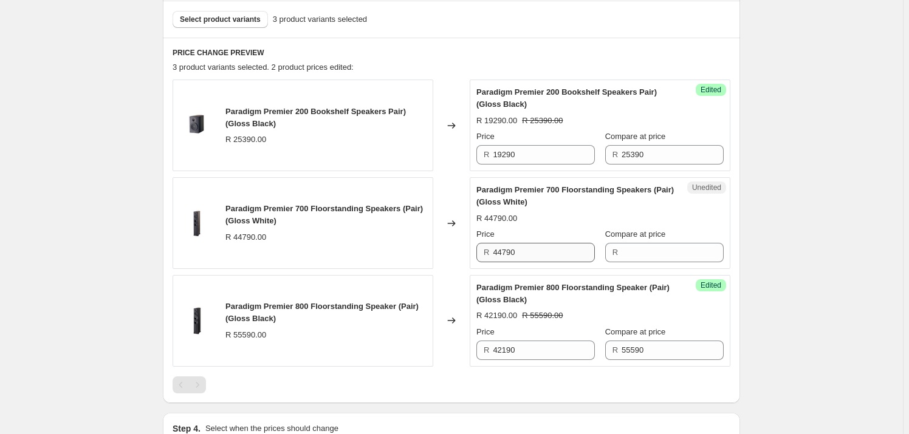
scroll to position [437, 0]
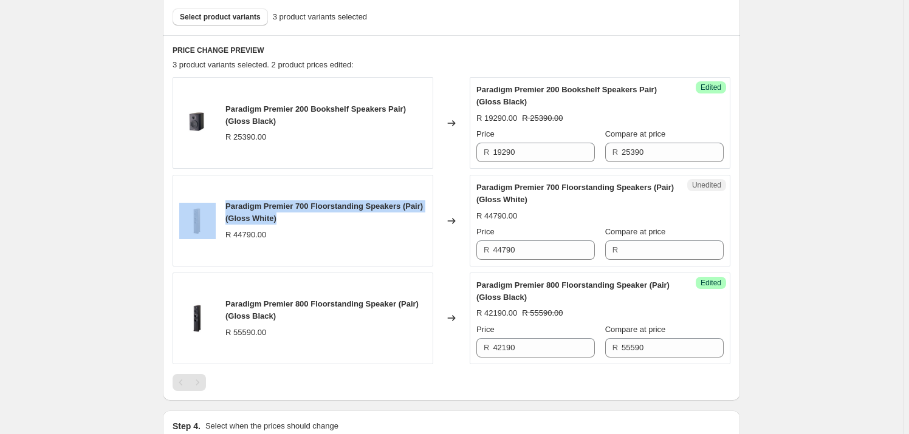
drag, startPoint x: 284, startPoint y: 224, endPoint x: 207, endPoint y: 206, distance: 79.2
click at [207, 207] on div "Paradigm Premier 700 Floorstanding Speakers (Pair) (Gloss White) R 44790.00" at bounding box center [303, 221] width 261 height 92
copy div "Paradigm Premier 700 Floorstanding Speakers (Pair) (Gloss White)"
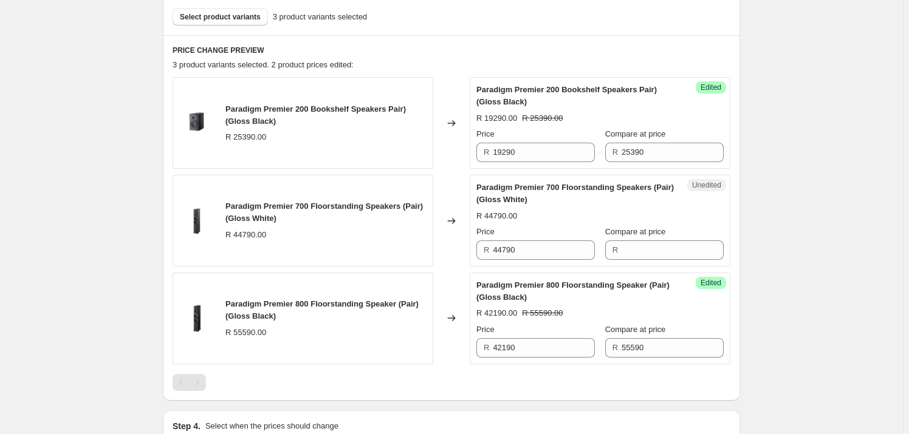
click at [210, 5] on div "Select product variants 3 product variants selected" at bounding box center [451, 16] width 577 height 37
click at [216, 16] on span "Select product variants" at bounding box center [220, 17] width 81 height 10
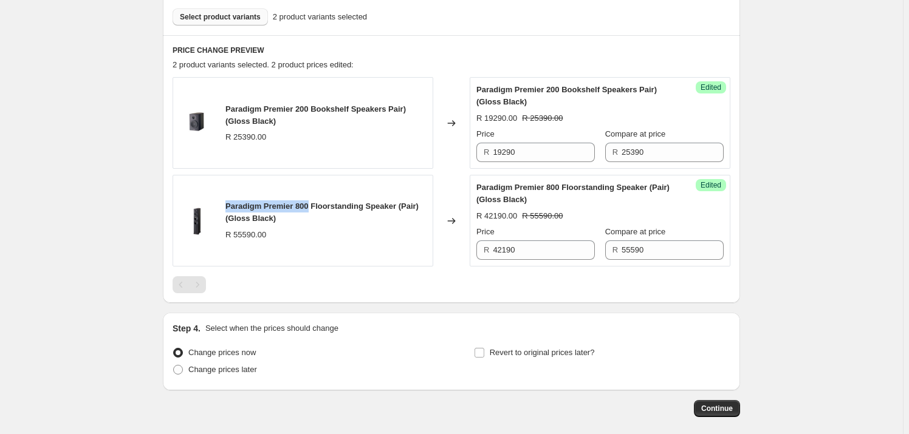
drag, startPoint x: 309, startPoint y: 205, endPoint x: 223, endPoint y: 205, distance: 86.3
click at [223, 205] on div "Paradigm Premier 800 Floorstanding Speaker (Pair) (Gloss Black) R 55590.00" at bounding box center [303, 221] width 261 height 92
copy span "Paradigm Premier 800"
click at [228, 21] on span "Select product variants" at bounding box center [220, 17] width 81 height 10
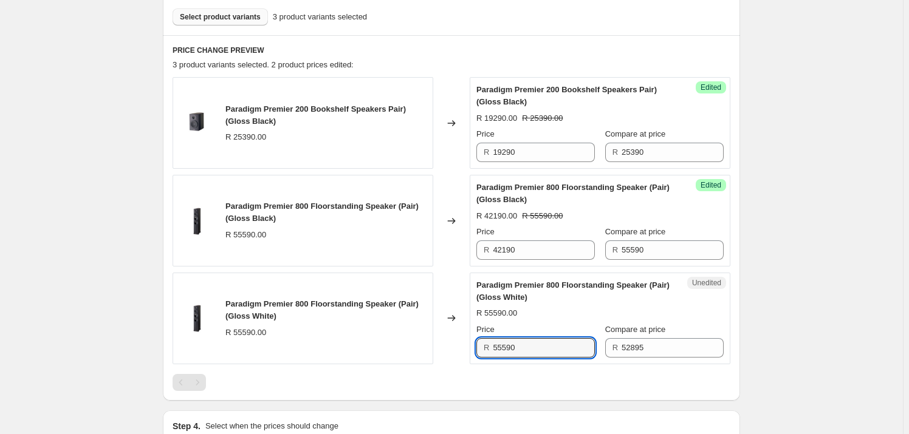
drag, startPoint x: 537, startPoint y: 345, endPoint x: 420, endPoint y: 352, distance: 116.9
click at [420, 352] on div "Paradigm Premier 800 Floorstanding Speaker (Pair) (Gloss White) R 55590.00 Chan…" at bounding box center [452, 319] width 558 height 92
click at [687, 349] on input "52895" at bounding box center [673, 347] width 102 height 19
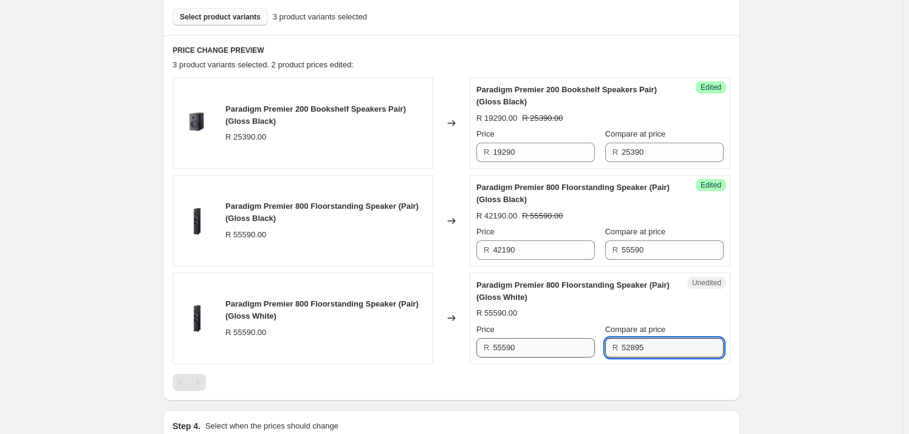
drag, startPoint x: 536, startPoint y: 349, endPoint x: 527, endPoint y: 349, distance: 9.1
click at [527, 349] on div "Price R 55590 Compare at price R 52895" at bounding box center [599, 341] width 247 height 34
paste input "5590"
type input "55590"
click at [540, 345] on input "55590" at bounding box center [544, 347] width 102 height 19
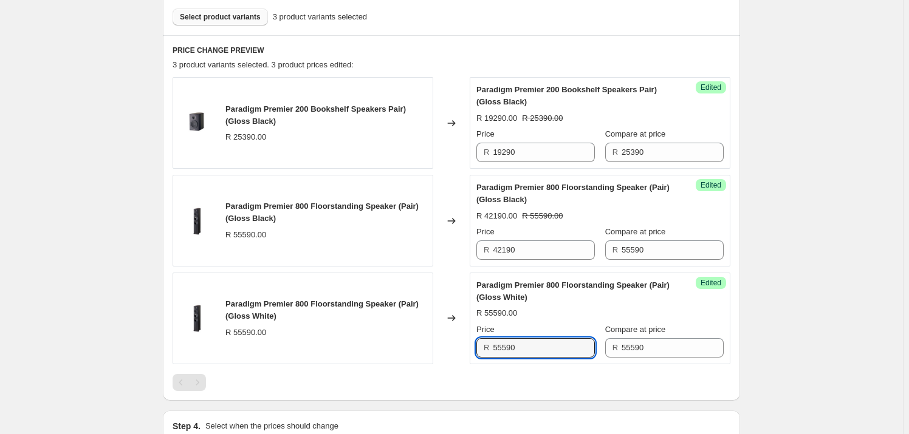
click at [450, 348] on div "Paradigm Premier 800 Floorstanding Speaker (Pair) (Gloss White) R 55590.00 Chan…" at bounding box center [452, 319] width 558 height 92
type input "42190"
click at [854, 252] on div "Create new price [MEDICAL_DATA]. This page is ready Create new price [MEDICAL_D…" at bounding box center [451, 76] width 903 height 1026
click at [213, 15] on span "Select product variants" at bounding box center [220, 17] width 81 height 10
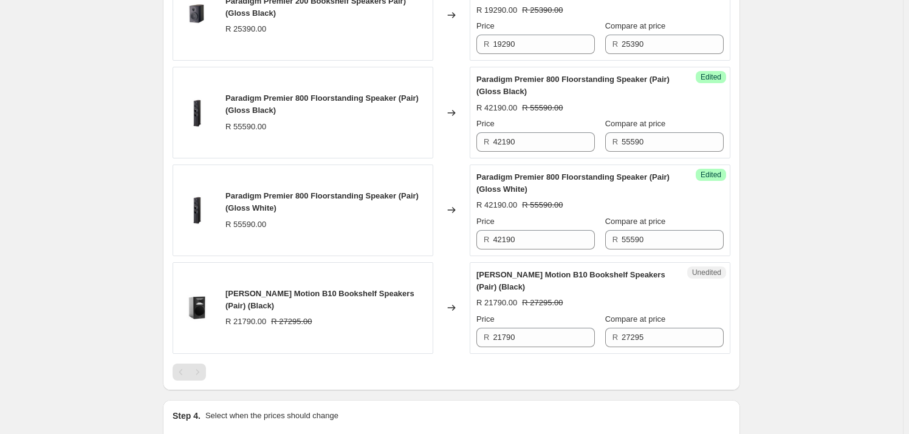
scroll to position [547, 0]
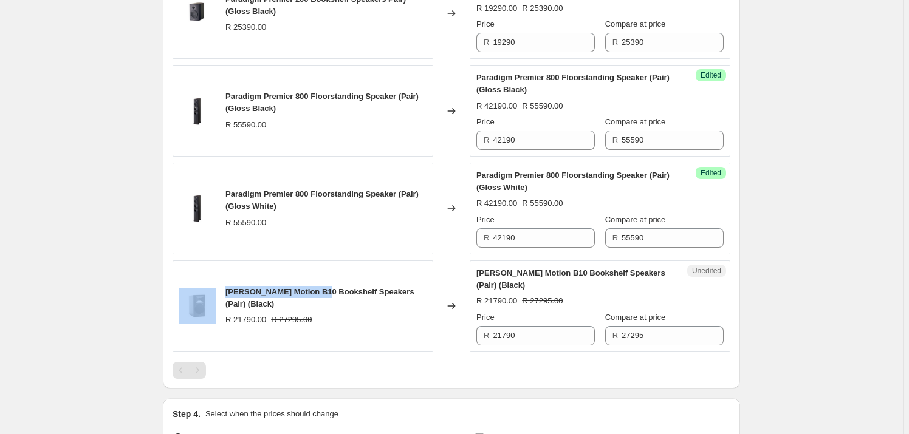
drag, startPoint x: 324, startPoint y: 289, endPoint x: 207, endPoint y: 281, distance: 117.0
click at [207, 281] on div "[PERSON_NAME] Motion B10 Bookshelf Speakers (Pair) (Black) R 21790.00 R 27295.00" at bounding box center [303, 307] width 261 height 92
click at [273, 301] on div "[PERSON_NAME] Motion B10 Bookshelf Speakers (Pair) (Black)" at bounding box center [325, 298] width 201 height 24
drag, startPoint x: 259, startPoint y: 304, endPoint x: 223, endPoint y: 287, distance: 40.2
click at [223, 287] on div "[PERSON_NAME] Motion B10 Bookshelf Speakers (Pair) (Black) R 21790.00 R 27295.00" at bounding box center [303, 307] width 261 height 92
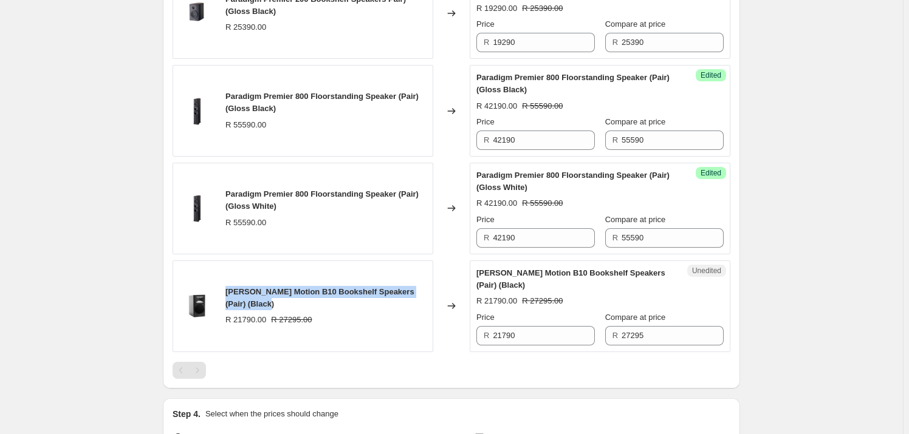
copy span "[PERSON_NAME] Motion B10 Bookshelf Speakers (Pair) (Black)"
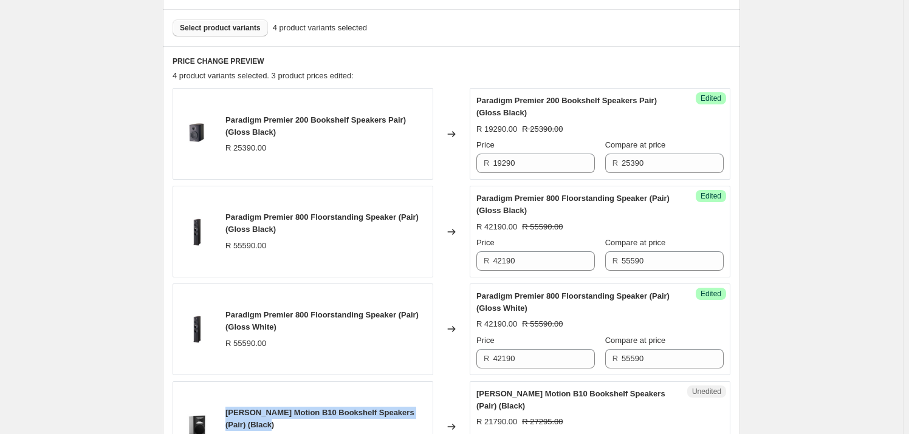
scroll to position [216, 0]
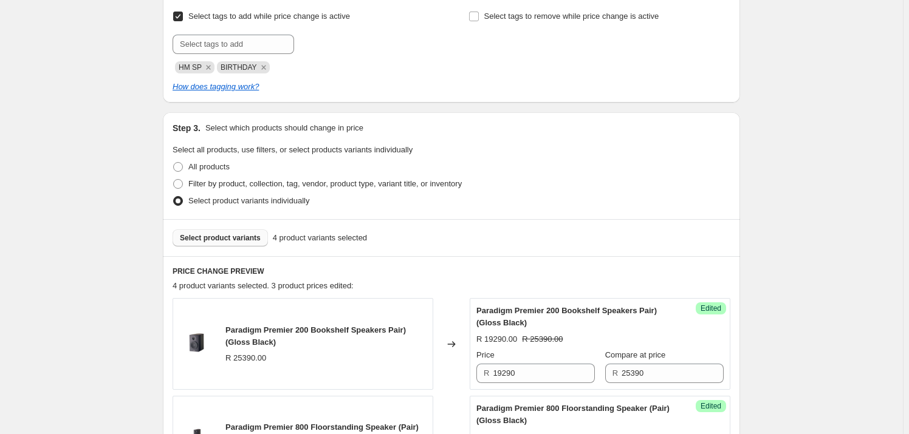
click at [222, 243] on button "Select product variants" at bounding box center [220, 238] width 95 height 17
click at [225, 237] on span "Select product variants" at bounding box center [220, 238] width 81 height 10
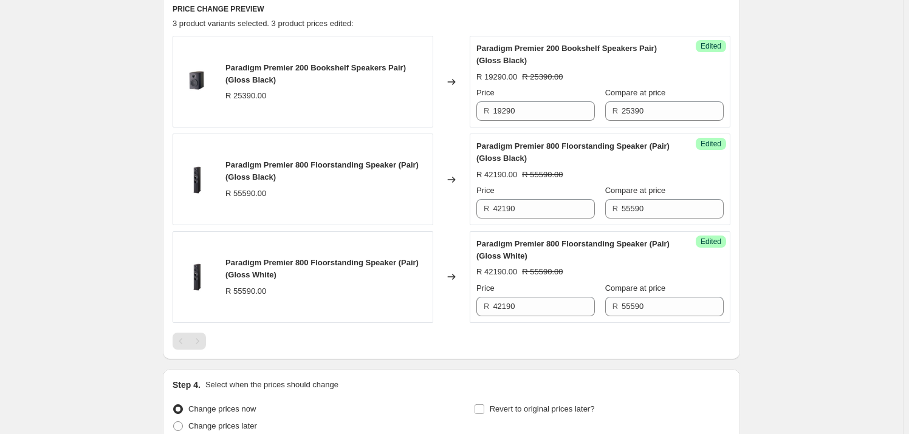
scroll to position [590, 0]
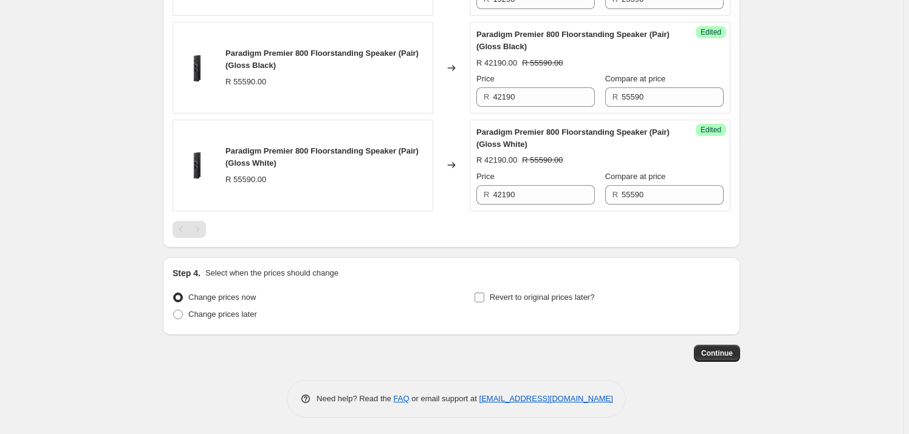
click at [498, 297] on span "Revert to original prices later?" at bounding box center [542, 297] width 105 height 9
click at [484, 297] on input "Revert to original prices later?" at bounding box center [480, 298] width 10 height 10
checkbox input "true"
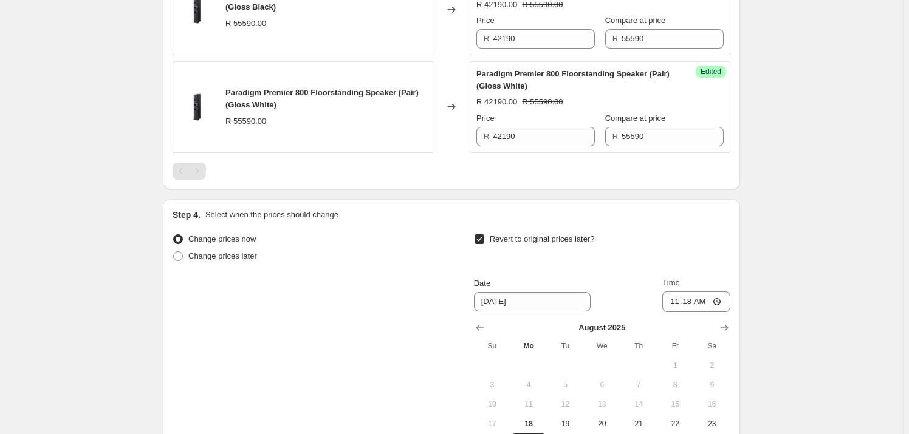
scroll to position [756, 0]
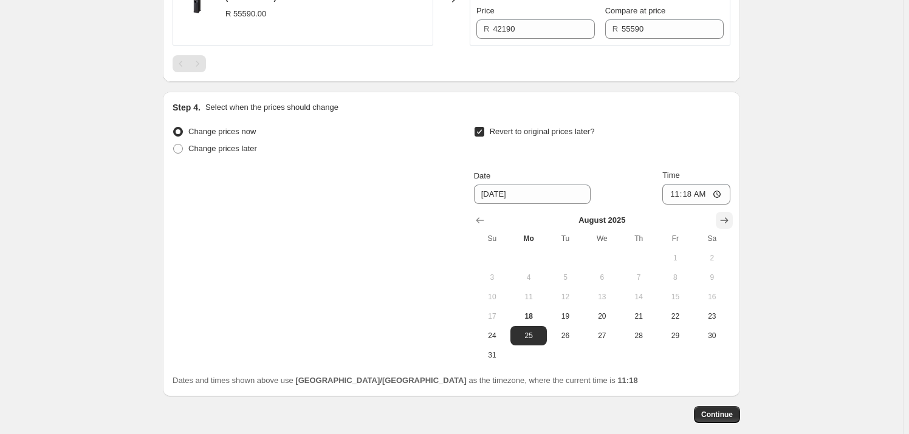
click at [721, 224] on icon "Show next month, September 2025" at bounding box center [724, 221] width 12 height 12
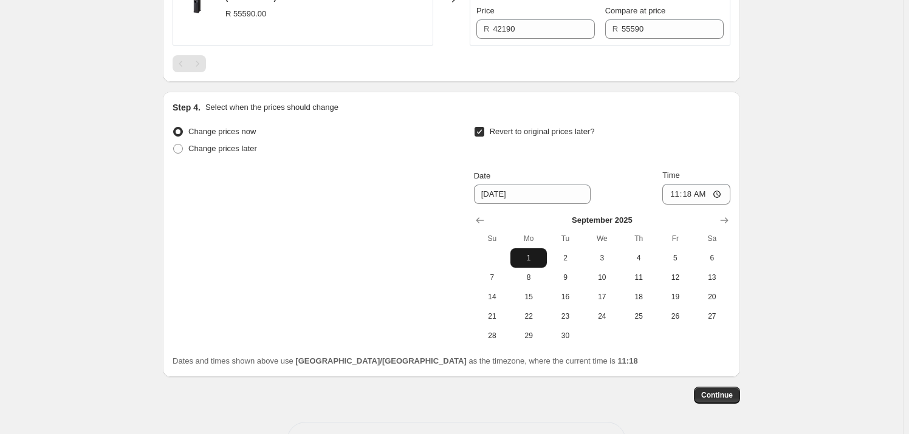
click at [536, 254] on span "1" at bounding box center [528, 258] width 27 height 10
type input "[DATE]"
click at [687, 196] on input "11:18" at bounding box center [696, 194] width 68 height 21
type input "00:00"
click at [727, 396] on span "Continue" at bounding box center [717, 396] width 32 height 10
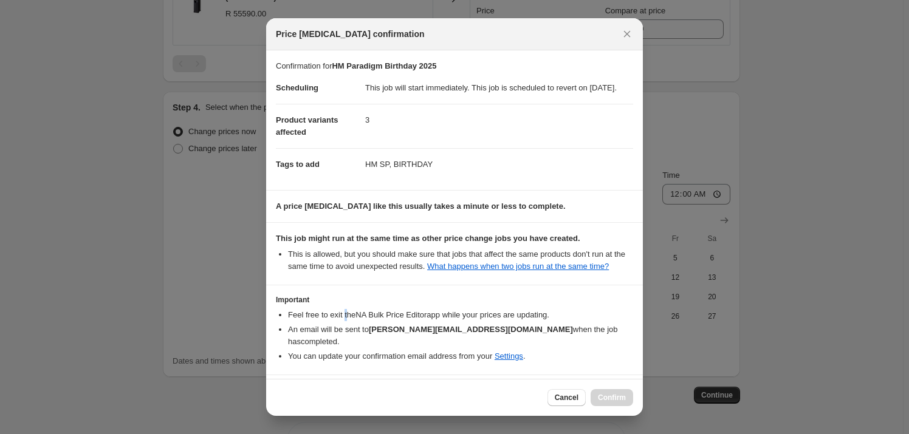
click at [346, 318] on div "Important Feel free to exit the NA Bulk Price Editor app while your prices are …" at bounding box center [454, 328] width 357 height 67
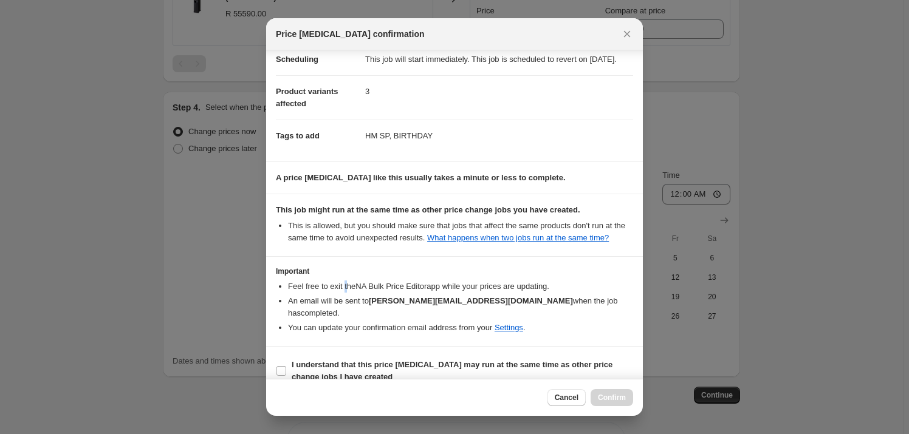
scroll to position [44, 0]
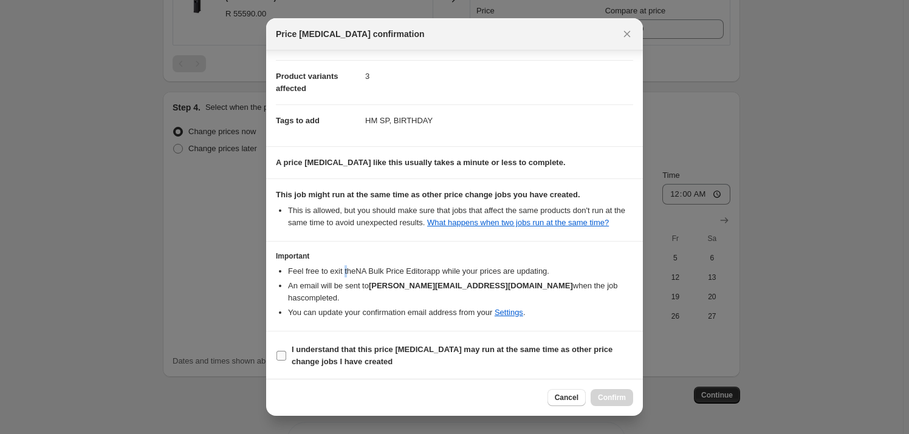
click at [279, 353] on input "I understand that this price [MEDICAL_DATA] may run at the same time as other p…" at bounding box center [281, 356] width 10 height 10
checkbox input "true"
click at [623, 399] on span "Confirm" at bounding box center [612, 398] width 28 height 10
